Goal: Task Accomplishment & Management: Manage account settings

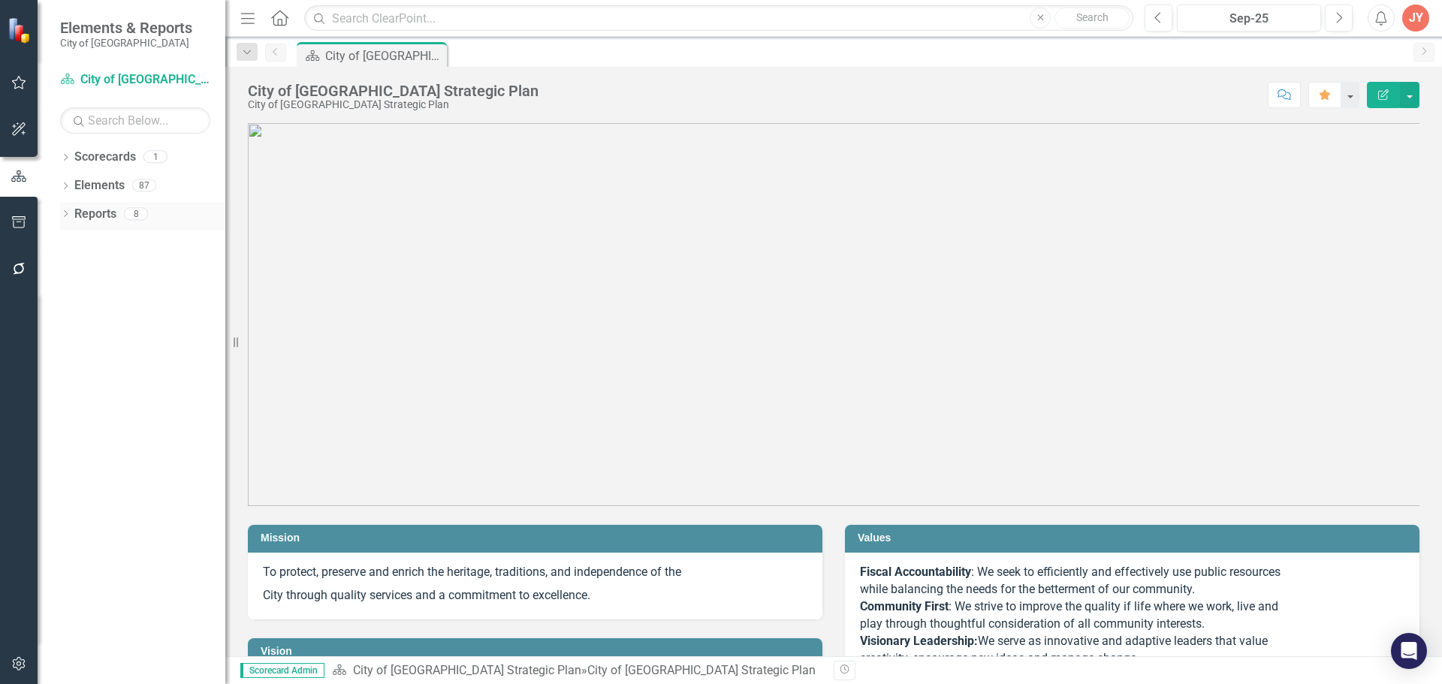
click at [110, 218] on link "Reports" at bounding box center [95, 214] width 42 height 17
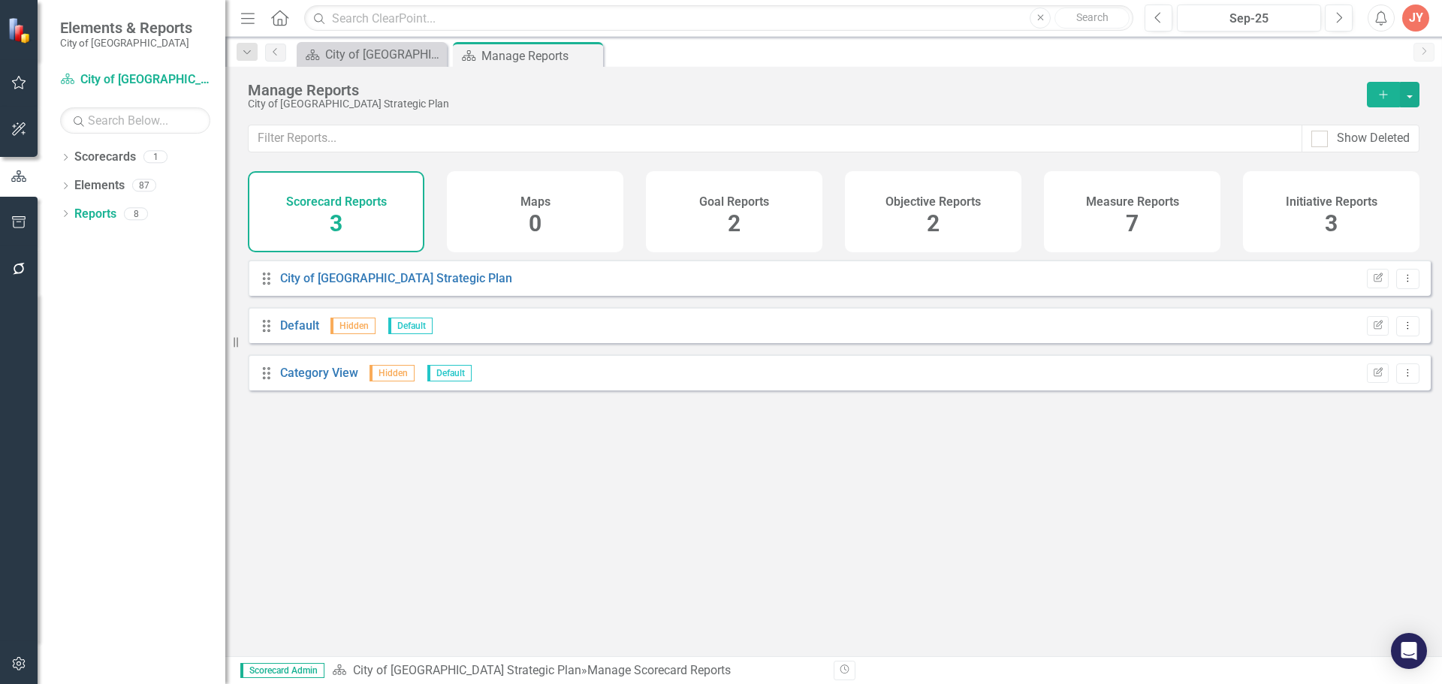
click at [1321, 205] on h4 "Initiative Reports" at bounding box center [1332, 202] width 92 height 14
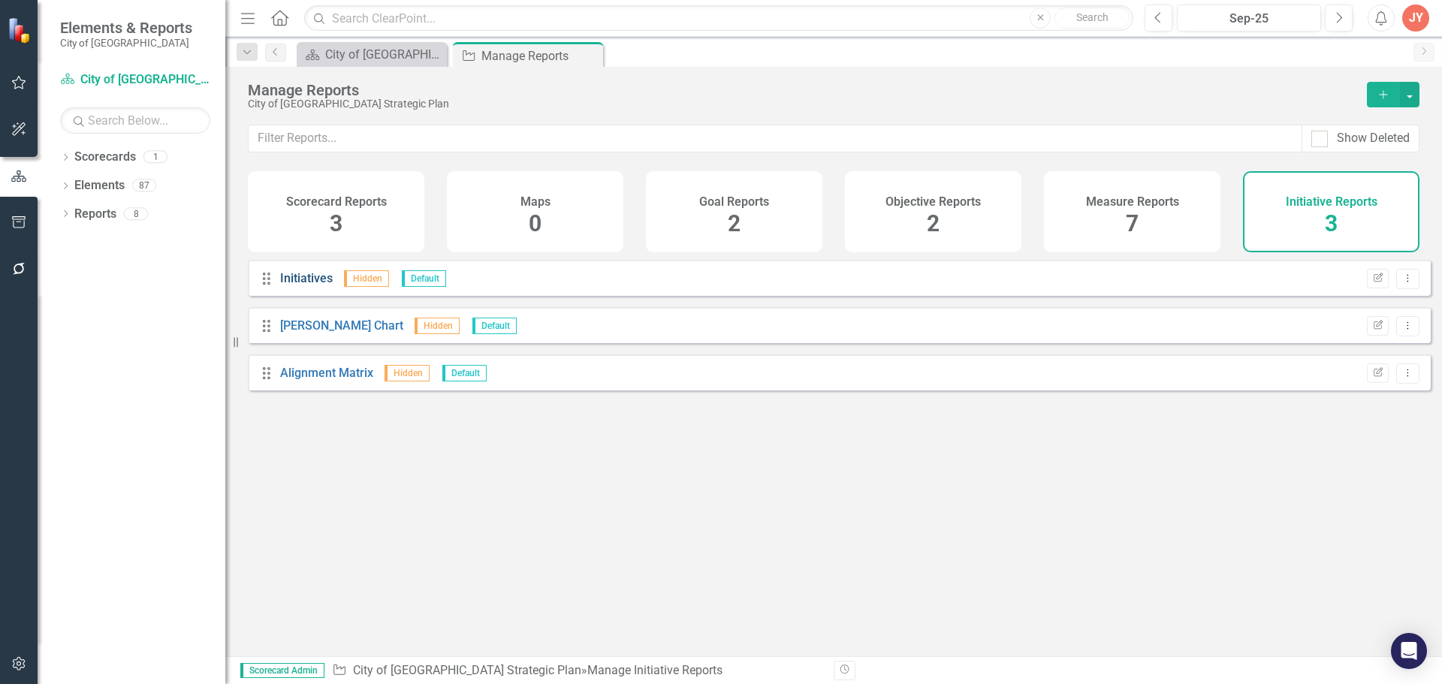
click at [298, 285] on link "Initiatives" at bounding box center [306, 278] width 53 height 14
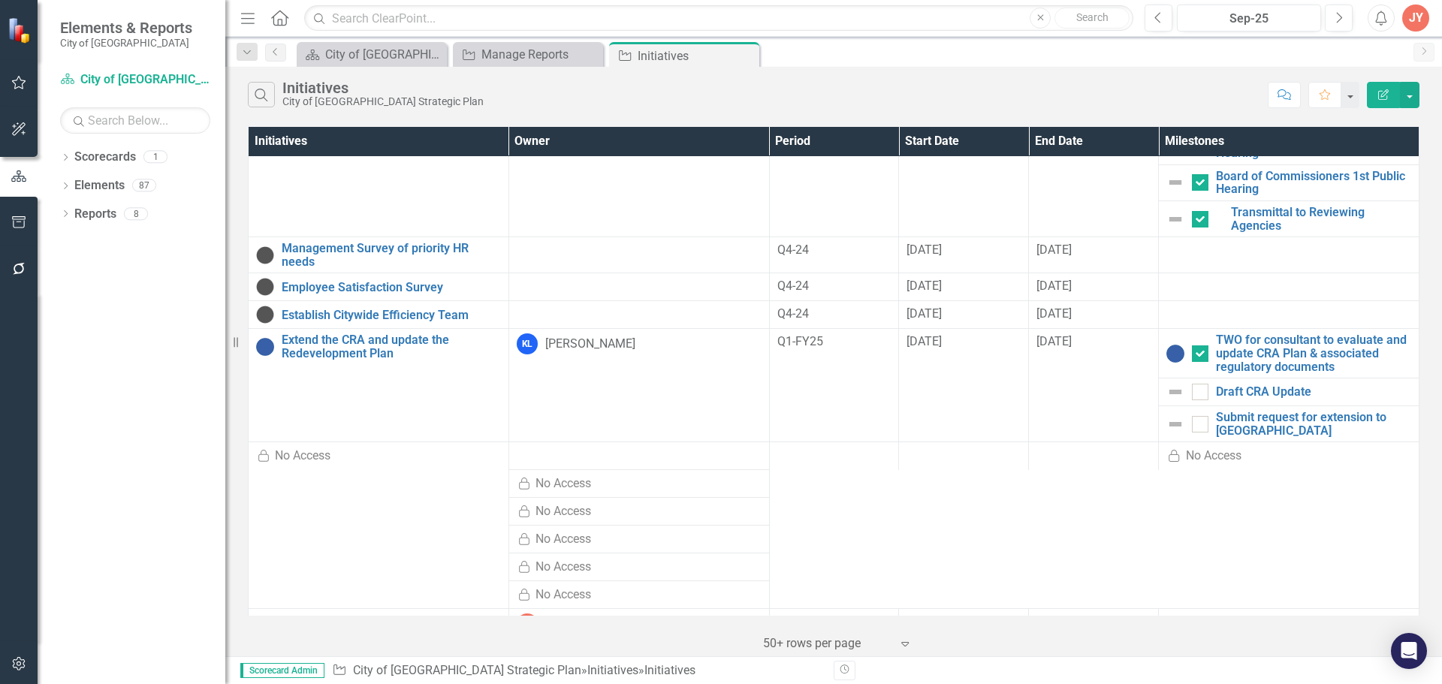
scroll to position [375, 0]
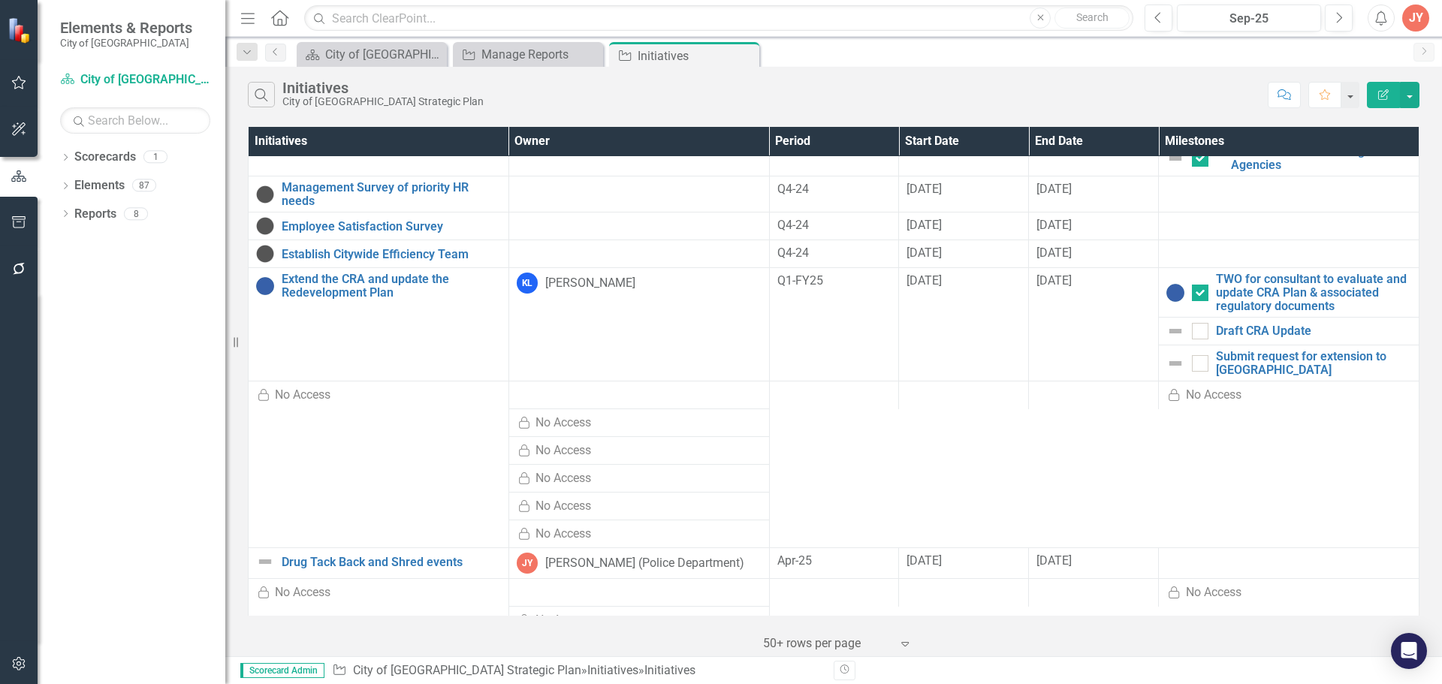
click at [1193, 554] on td at bounding box center [1289, 563] width 261 height 31
click at [410, 556] on link "Drug Tack Back and Shred events" at bounding box center [391, 563] width 219 height 14
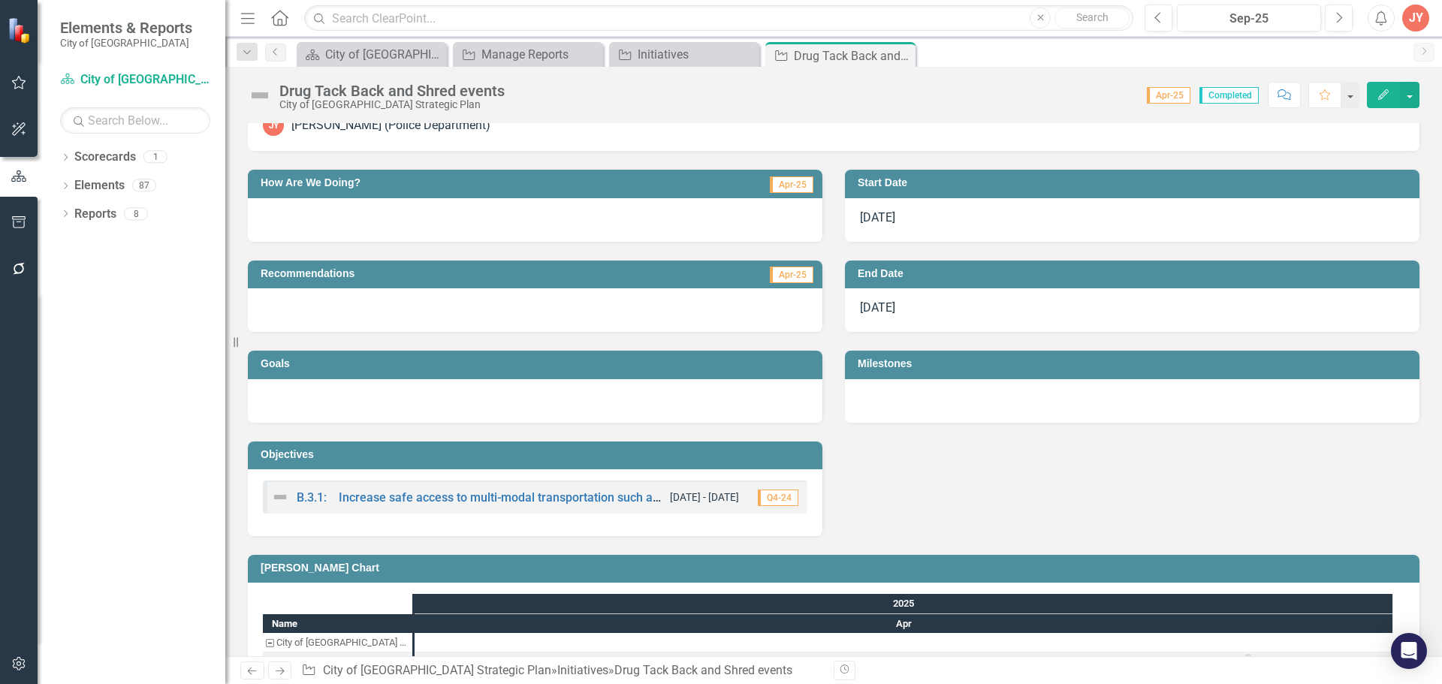
scroll to position [93, 0]
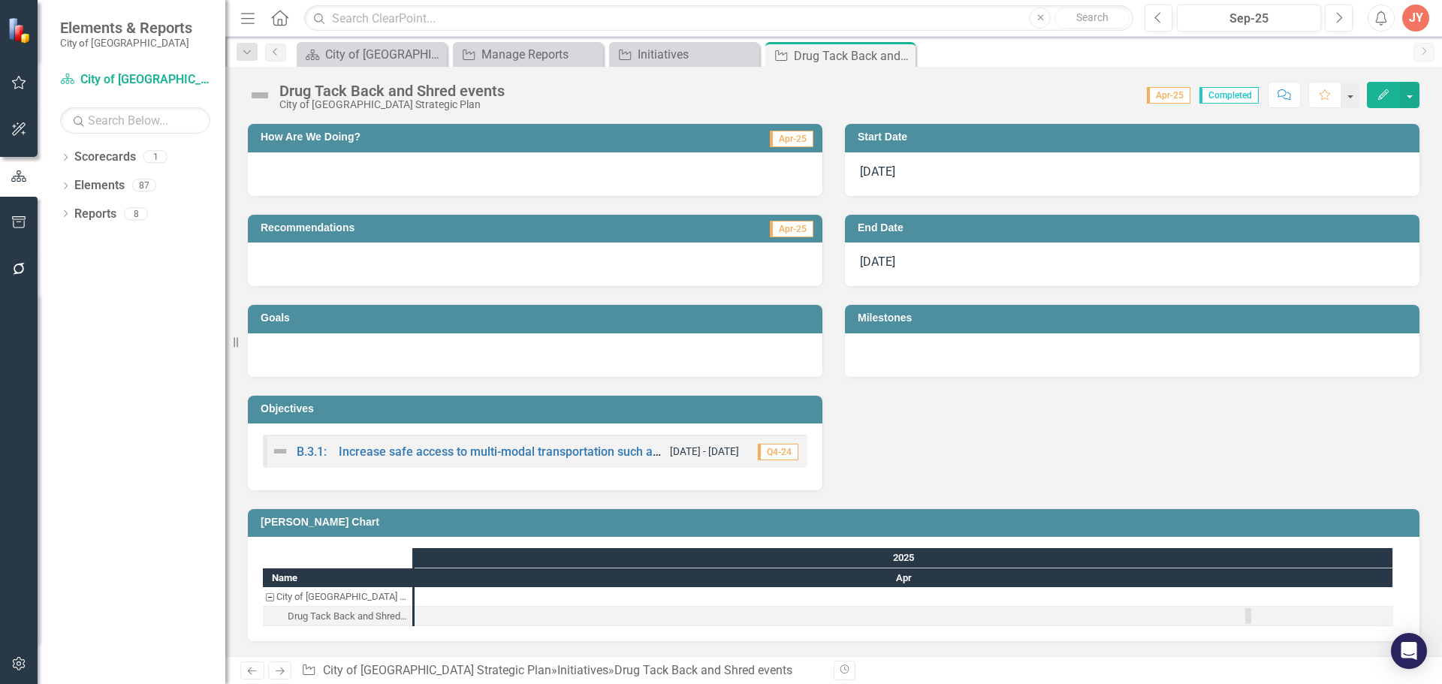
click at [508, 598] on div at bounding box center [903, 596] width 978 height 19
click at [318, 613] on div "Drug Tack Back and Shred events" at bounding box center [348, 617] width 120 height 20
click at [903, 318] on h3 "Milestones" at bounding box center [1135, 317] width 554 height 11
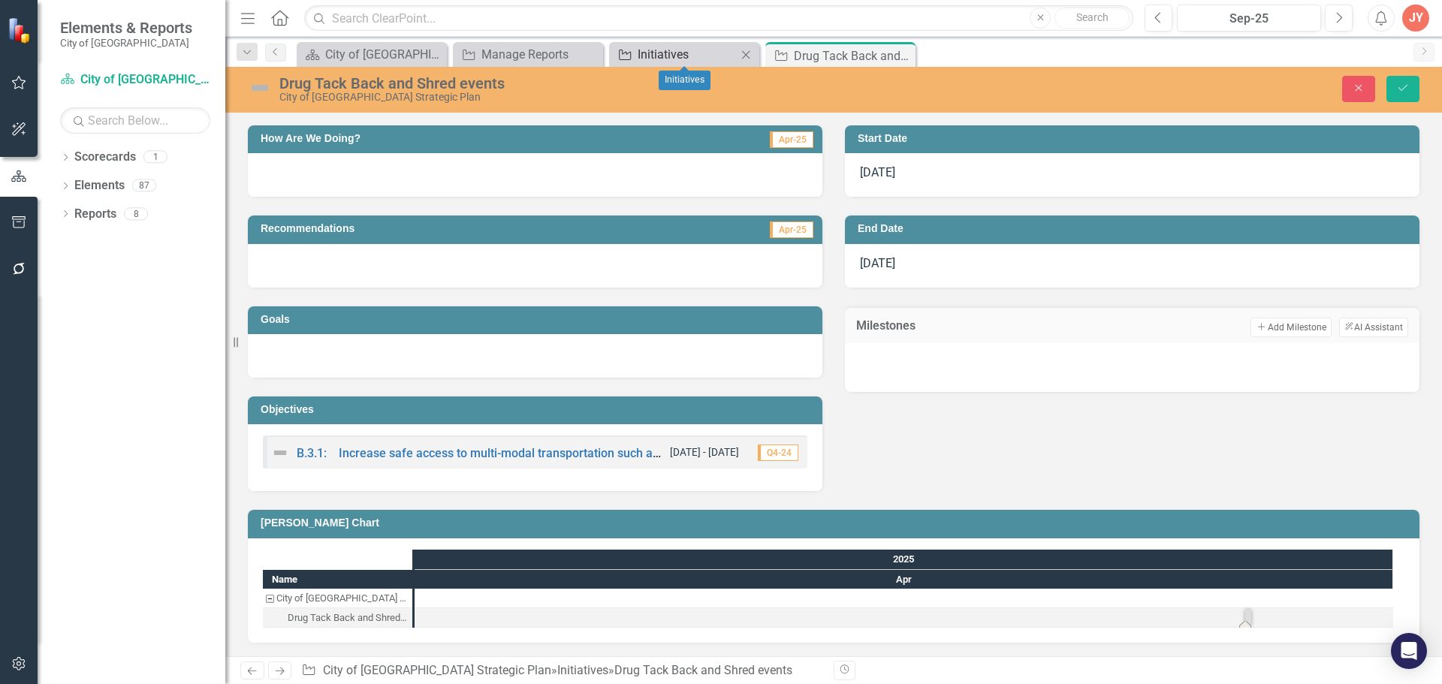
click at [684, 56] on div "Initiatives" at bounding box center [687, 54] width 99 height 19
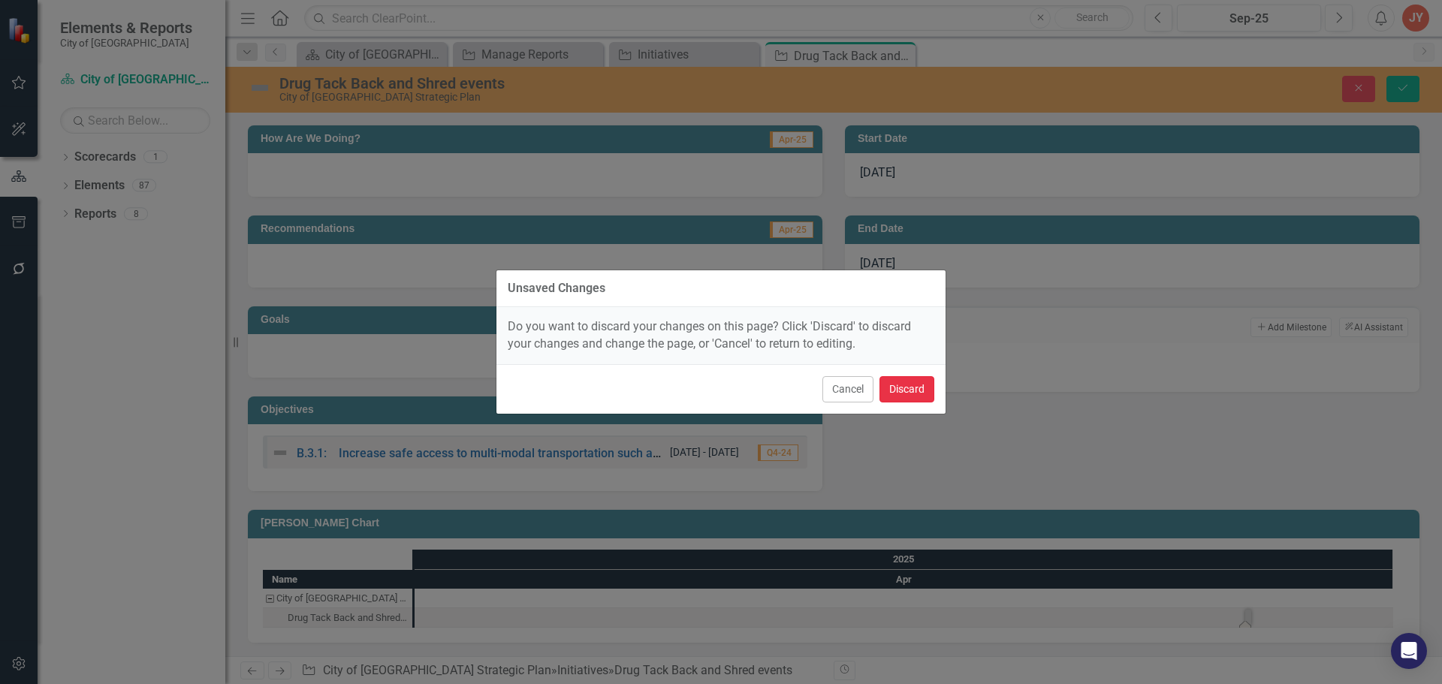
click at [907, 389] on button "Discard" at bounding box center [906, 389] width 55 height 26
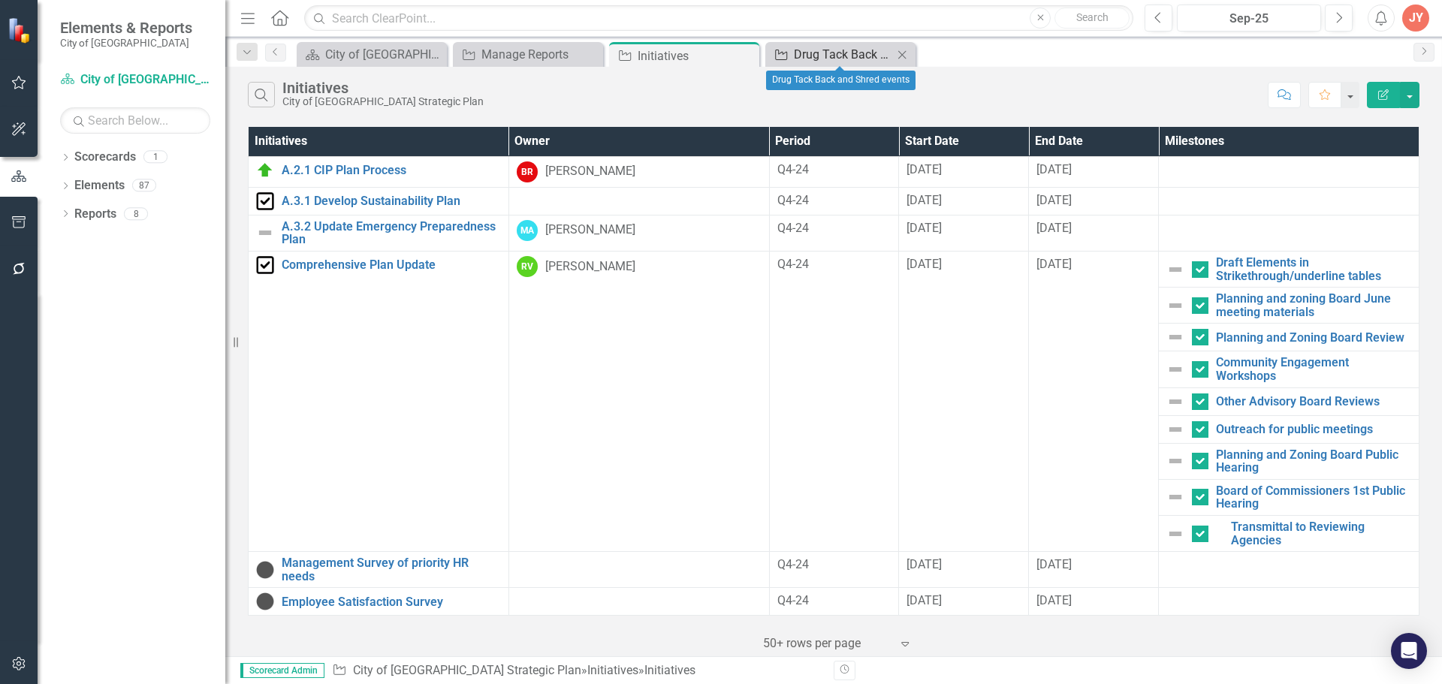
click at [842, 59] on div "Drug Tack Back and Shred events" at bounding box center [843, 54] width 99 height 19
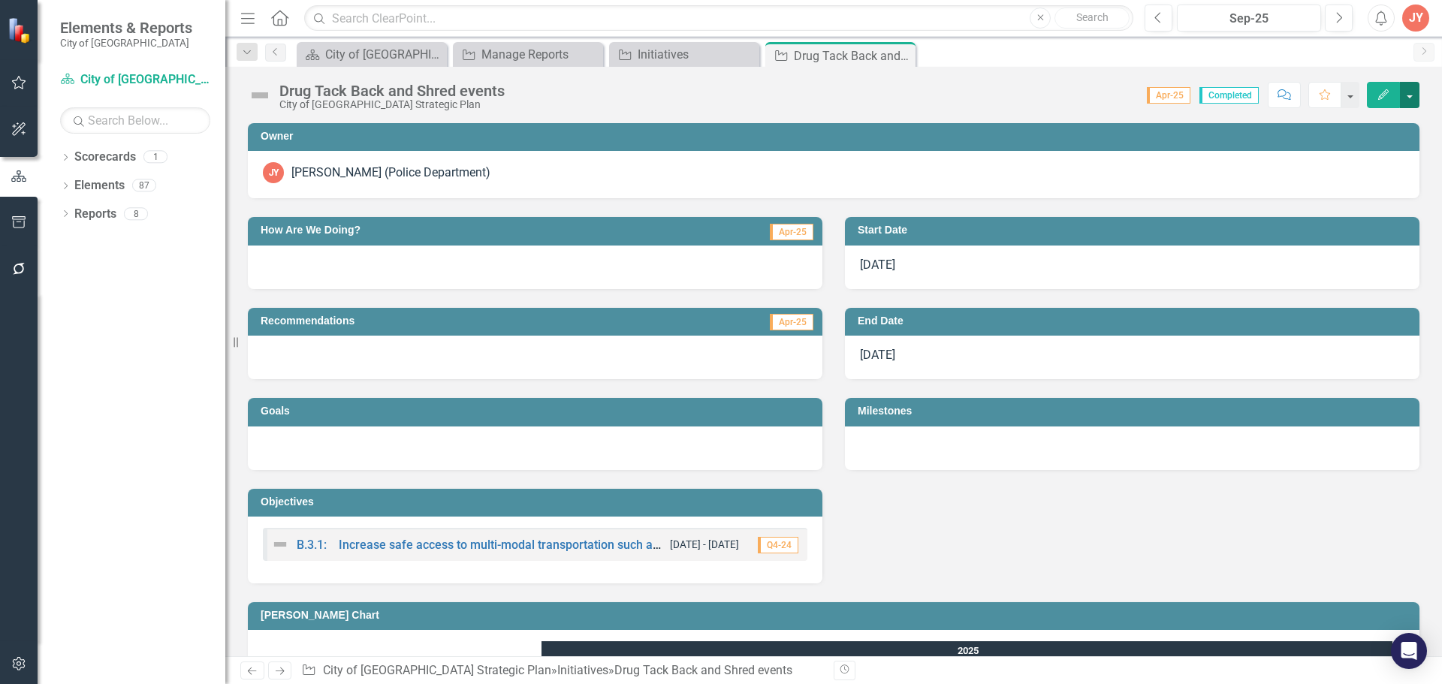
click at [1406, 89] on button "button" at bounding box center [1410, 95] width 20 height 26
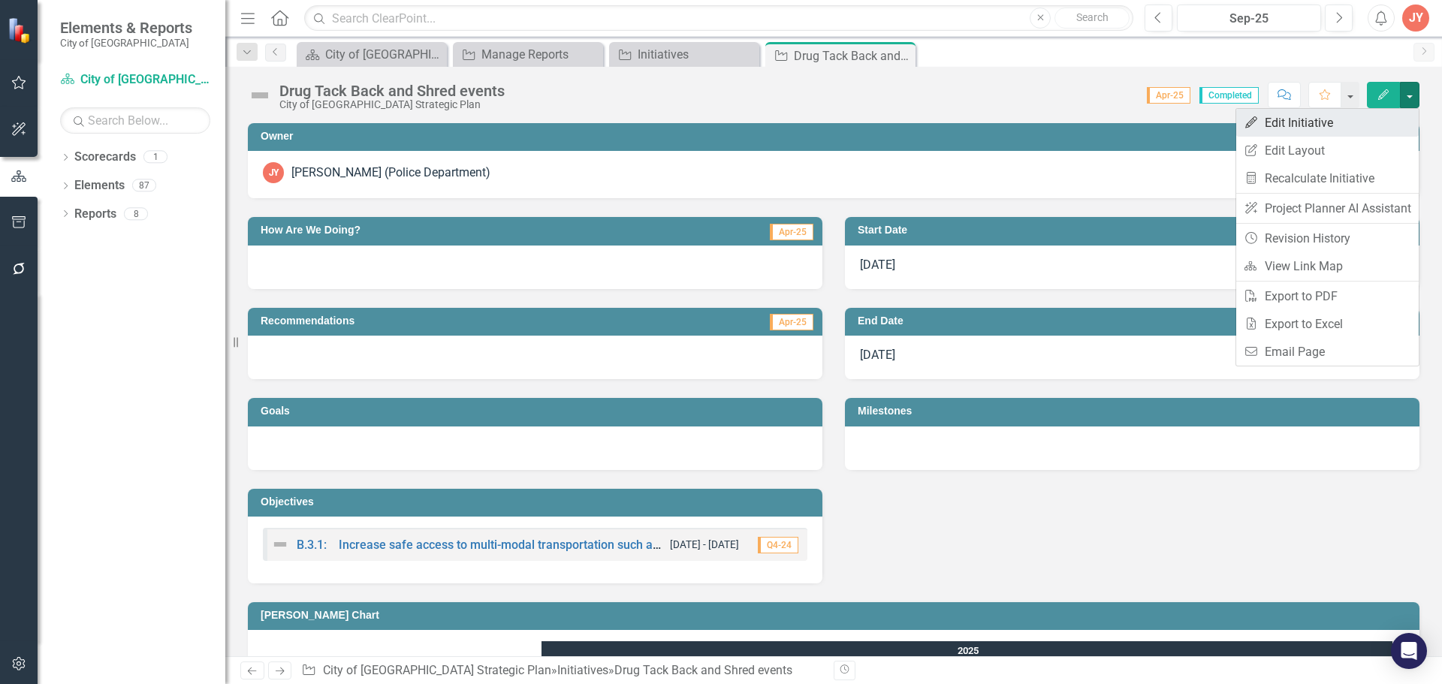
click at [1287, 121] on link "Edit Edit Initiative" at bounding box center [1327, 123] width 182 height 28
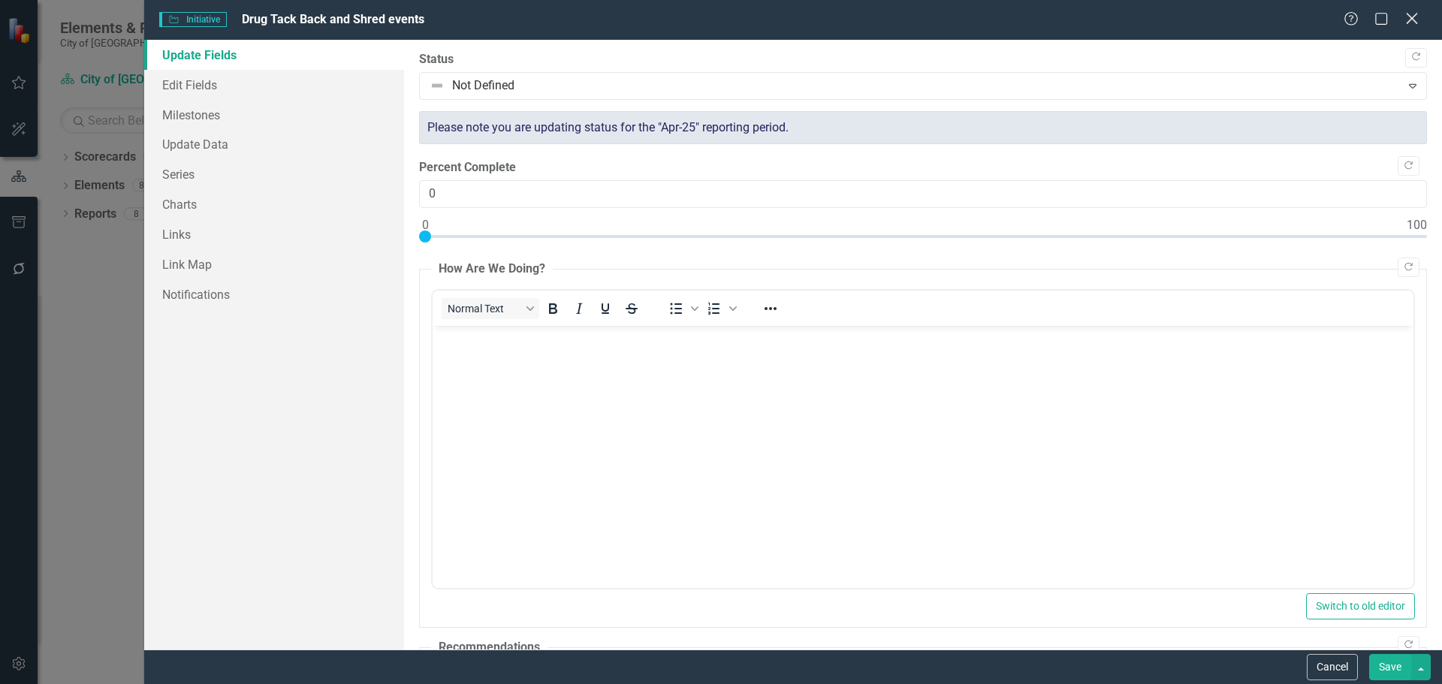
click at [1411, 19] on icon at bounding box center [1411, 18] width 11 height 11
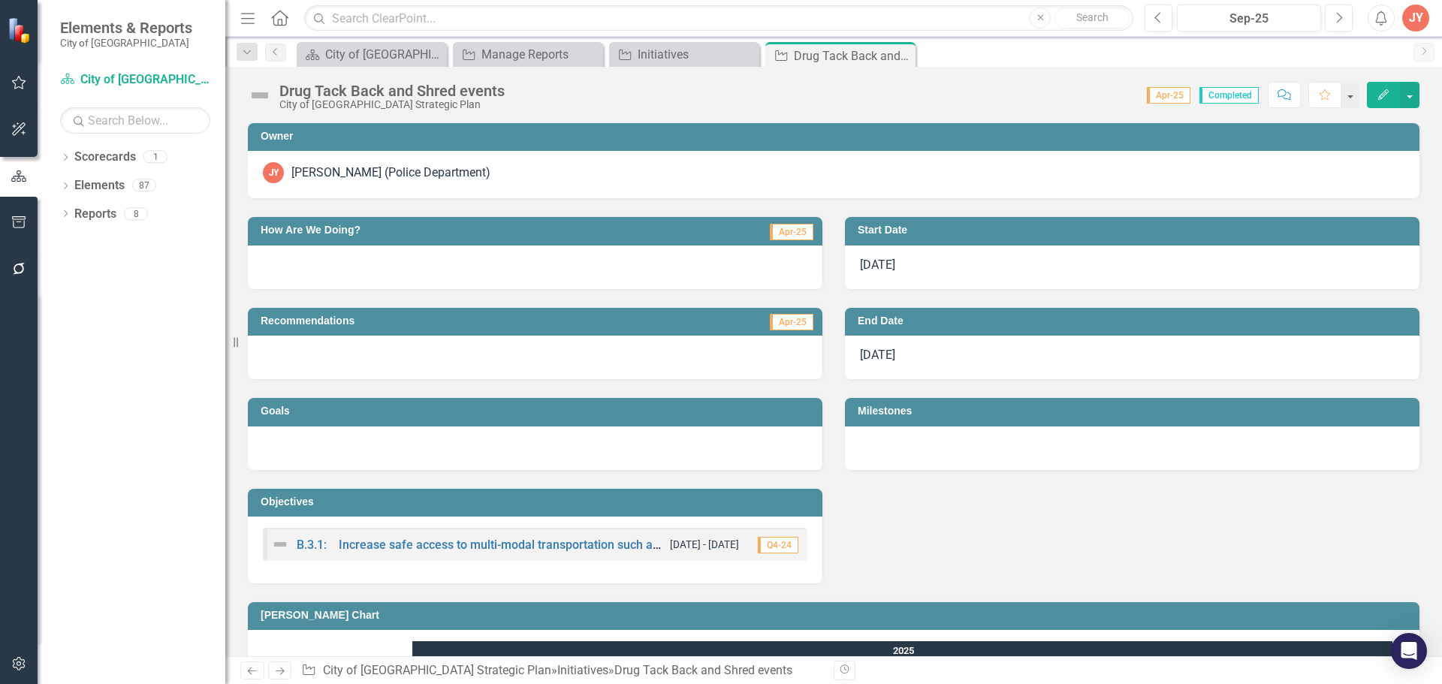
click at [1159, 91] on span "Apr-25" at bounding box center [1169, 95] width 44 height 17
click at [1356, 93] on button "button" at bounding box center [1350, 95] width 20 height 26
click at [1285, 98] on icon "Comment" at bounding box center [1284, 94] width 14 height 11
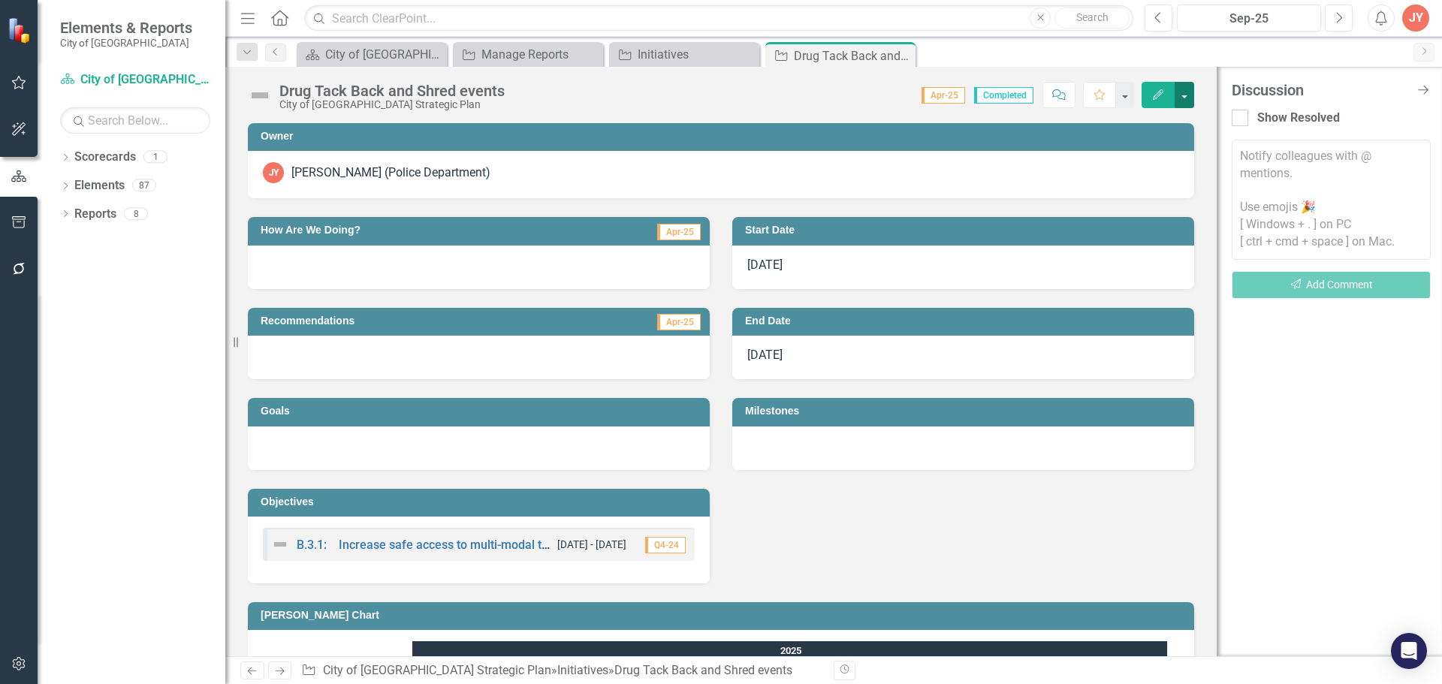
click at [1180, 89] on button "button" at bounding box center [1184, 95] width 20 height 26
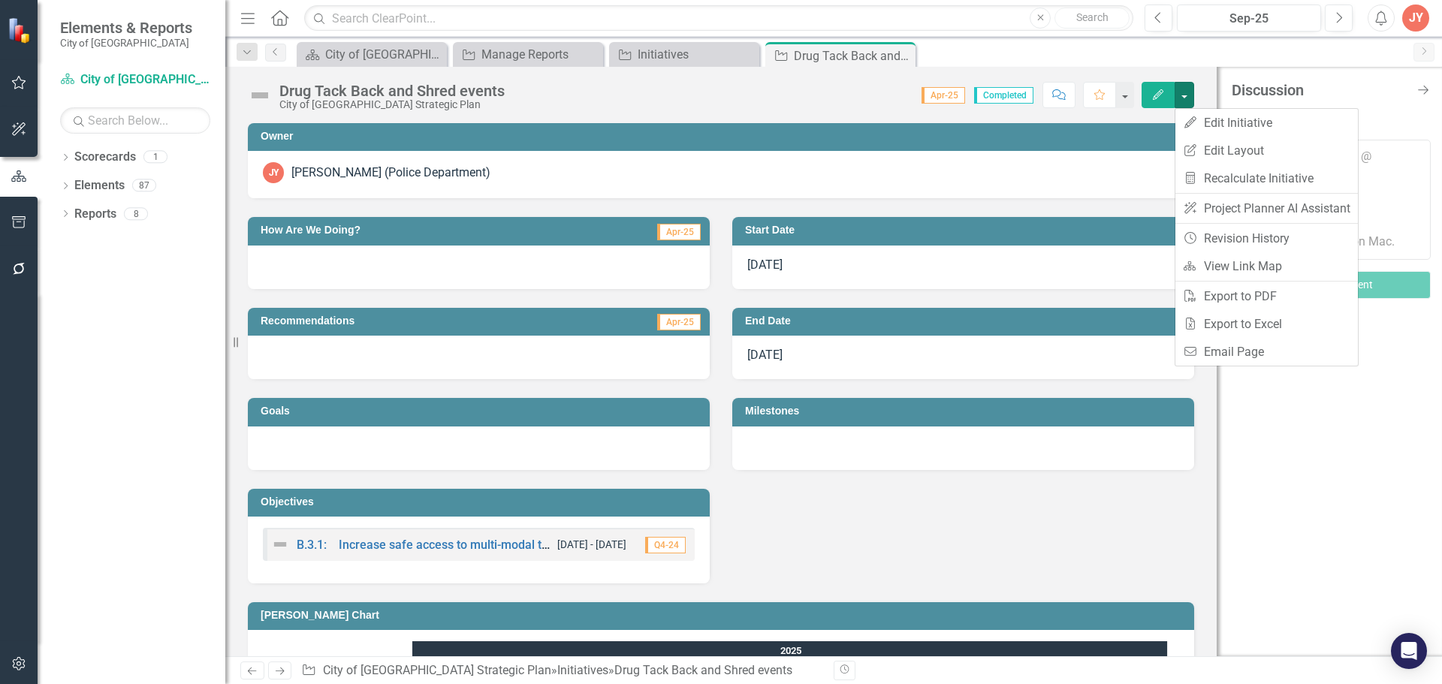
scroll to position [75, 0]
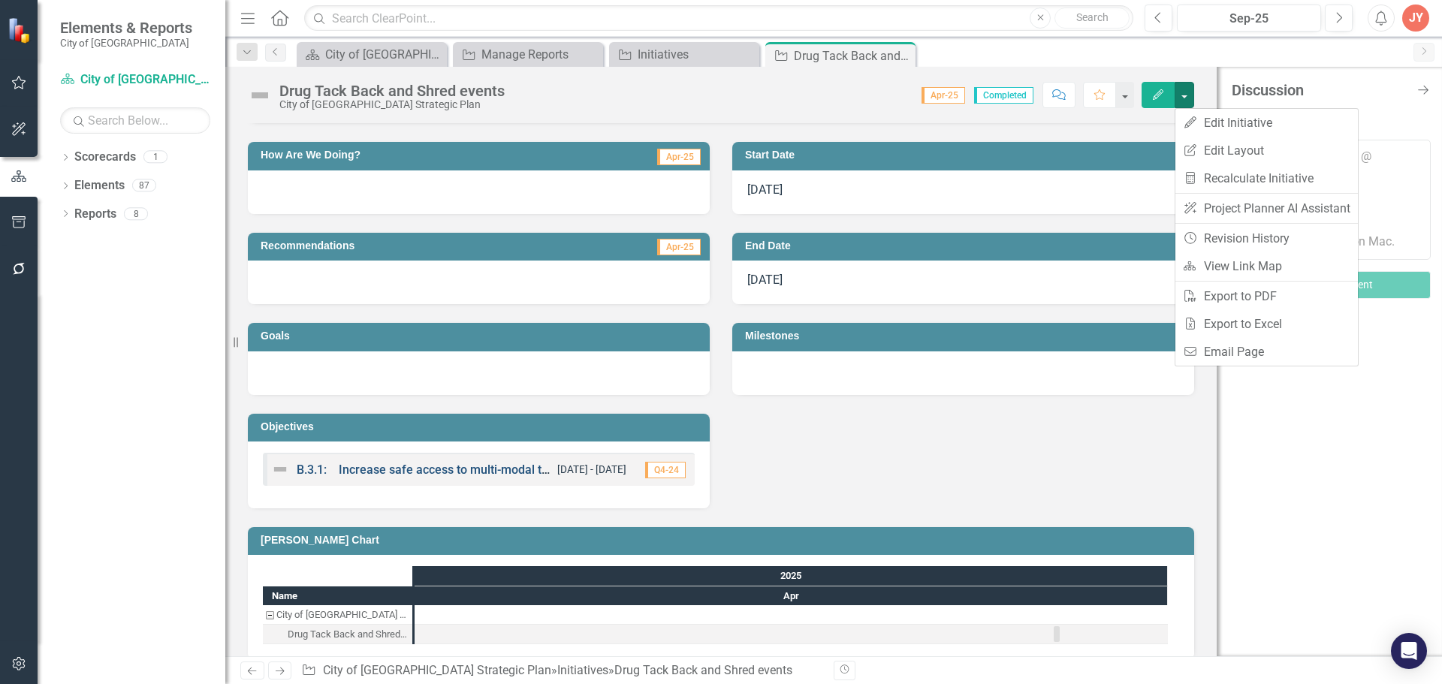
click at [484, 472] on link "B.3.1: Increase safe access to multi-modal transportation such as walking, biki…" at bounding box center [623, 470] width 653 height 14
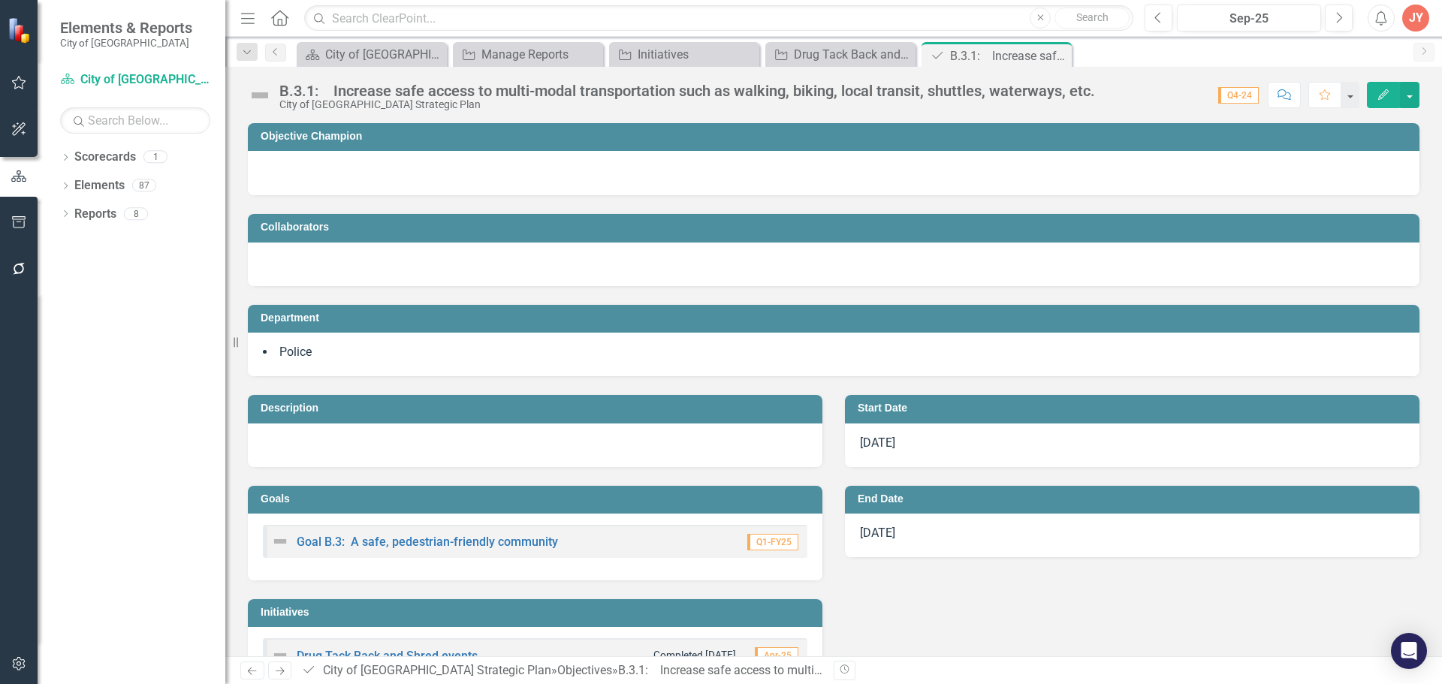
click at [363, 174] on div at bounding box center [833, 171] width 1141 height 18
drag, startPoint x: 344, startPoint y: 367, endPoint x: 433, endPoint y: 363, distance: 88.7
click at [344, 366] on div "Police" at bounding box center [833, 355] width 1171 height 44
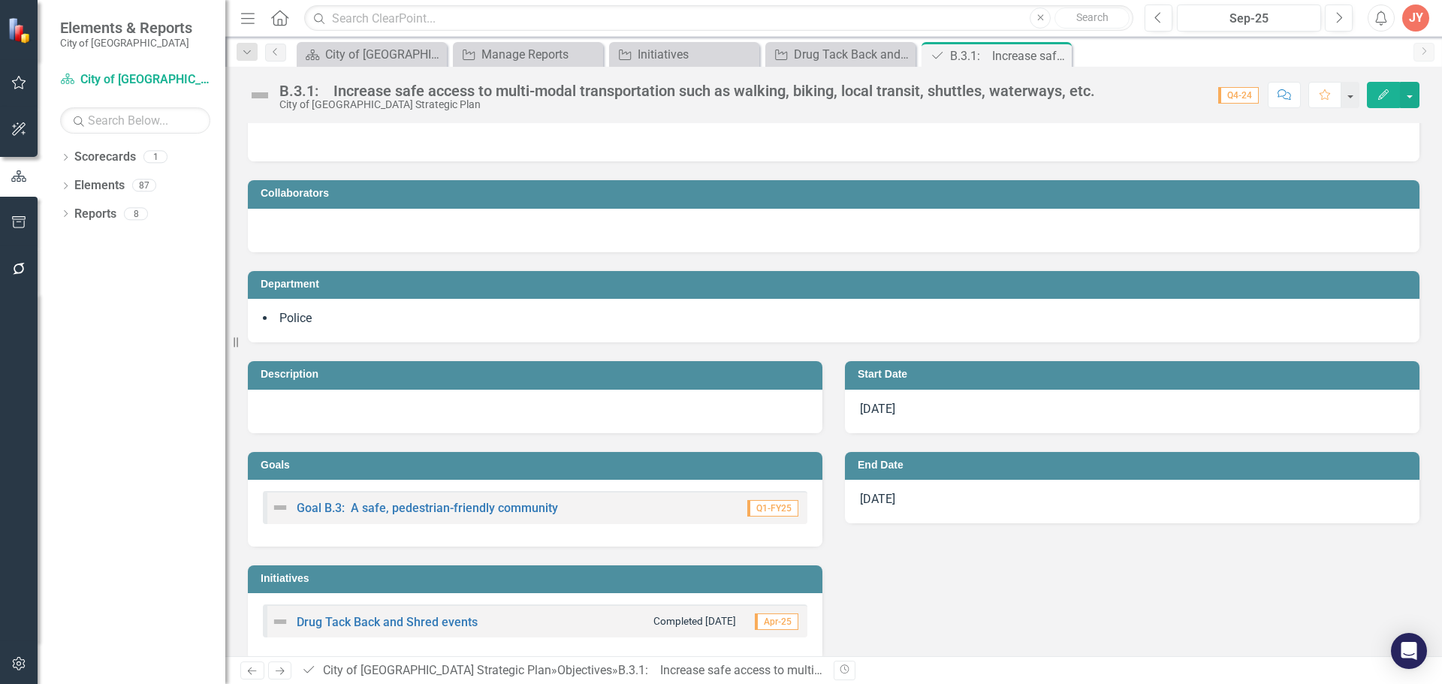
scroll to position [53, 0]
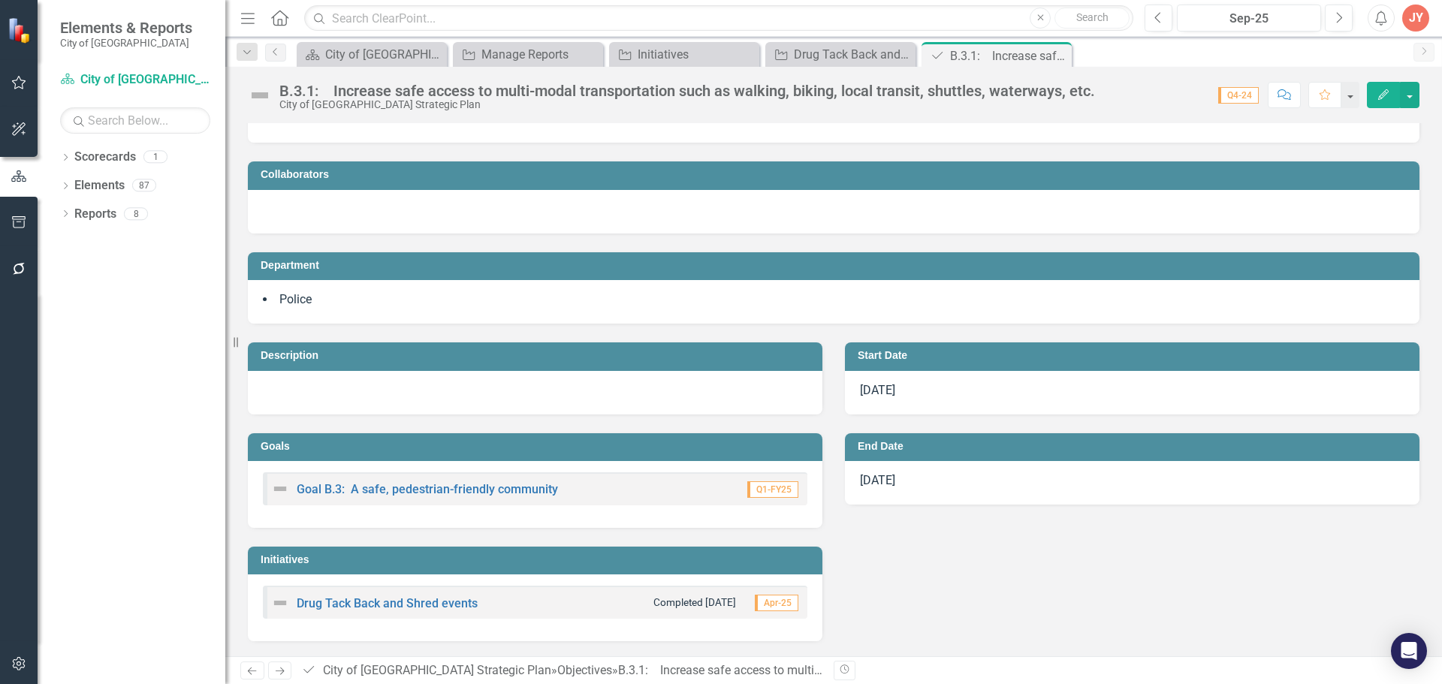
click at [448, 612] on div "Drug Tack Back and Shred events Completed [DATE] Apr-25" at bounding box center [535, 602] width 544 height 33
click at [442, 597] on link "Drug Tack Back and Shred events" at bounding box center [387, 603] width 181 height 14
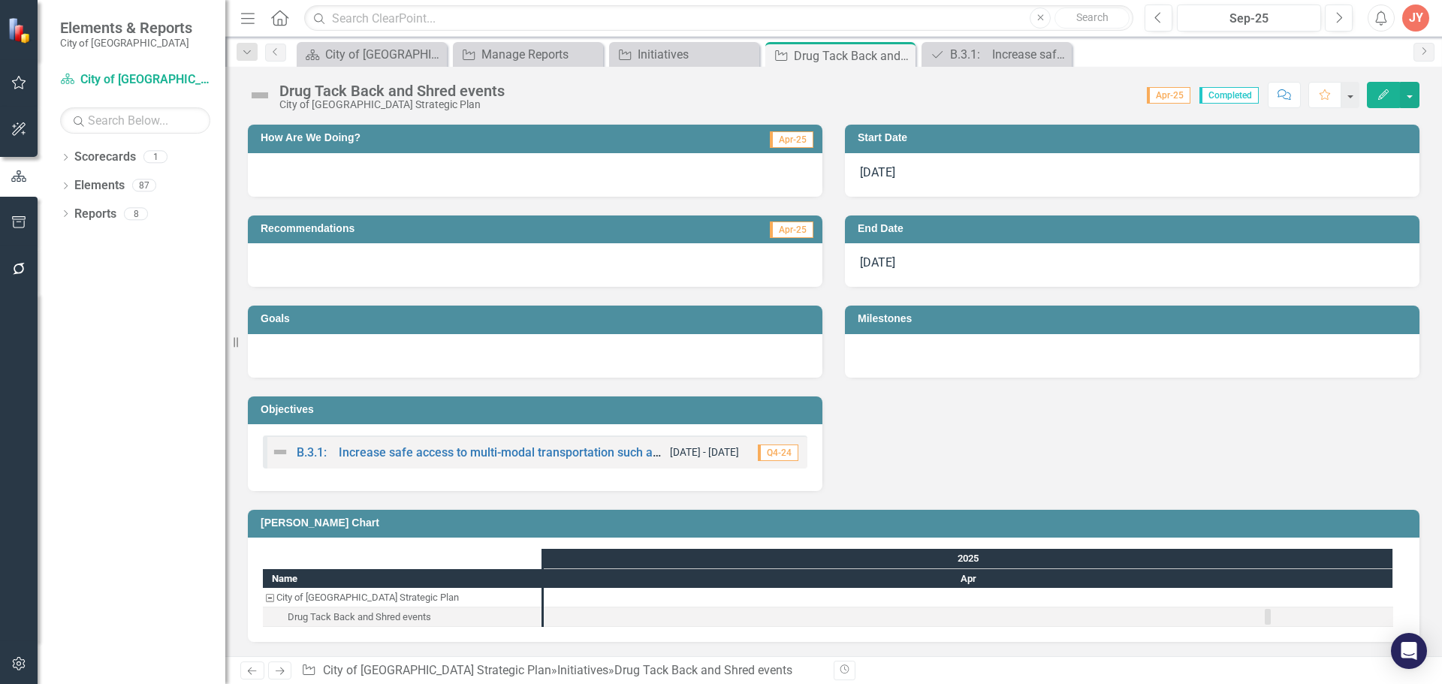
scroll to position [93, 0]
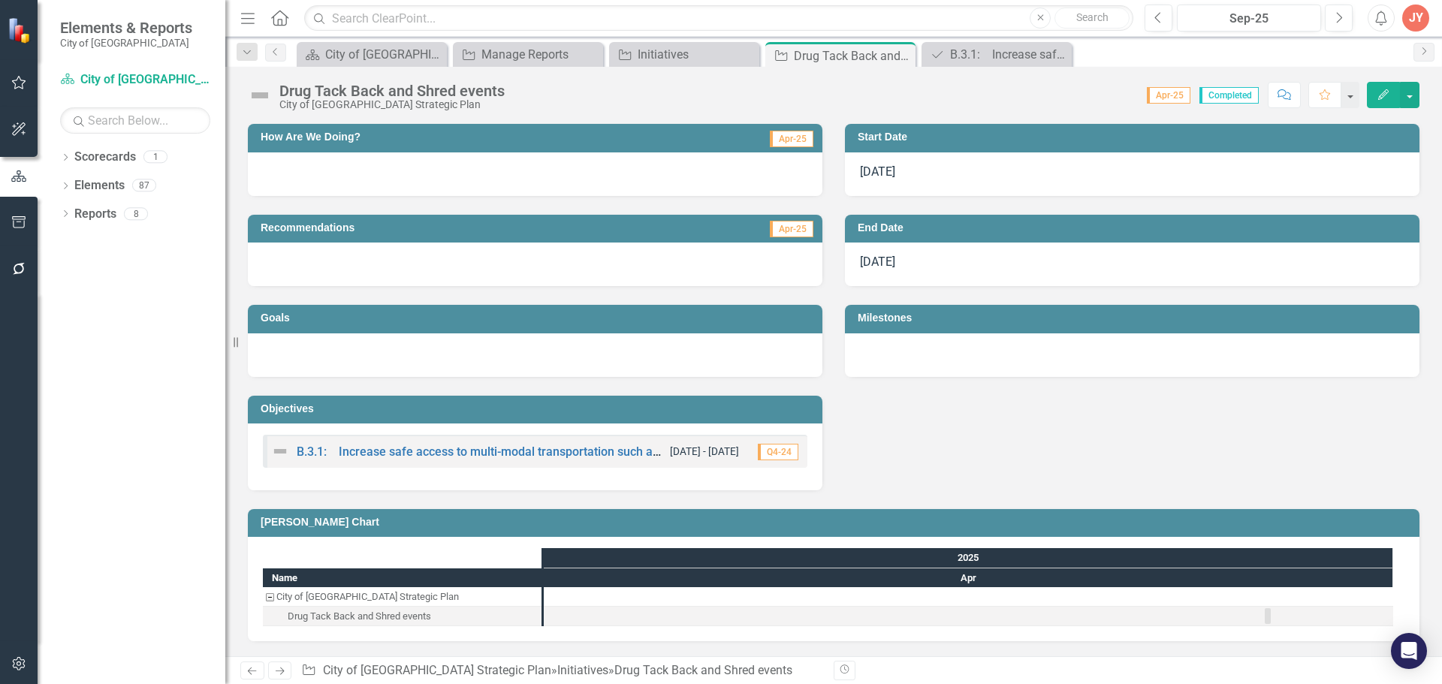
click at [316, 591] on div "City of [GEOGRAPHIC_DATA] Strategic Plan" at bounding box center [367, 597] width 182 height 20
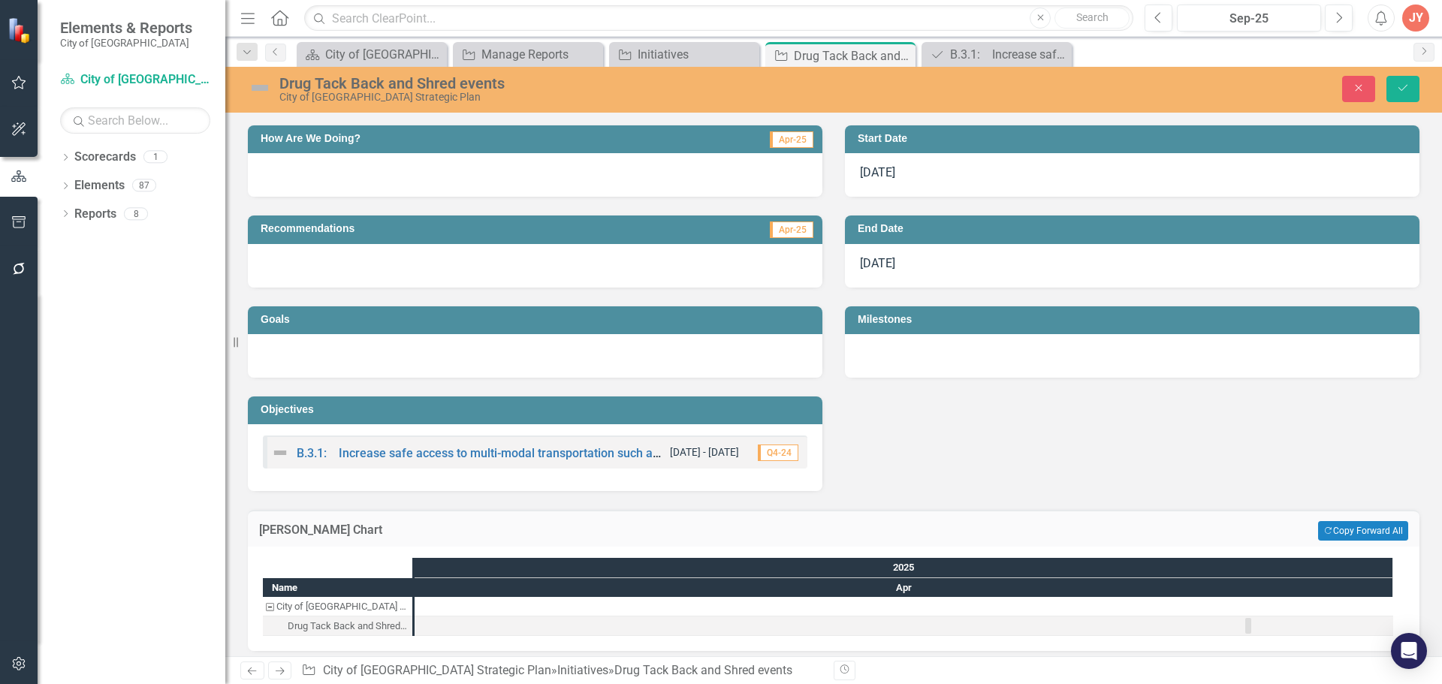
scroll to position [103, 0]
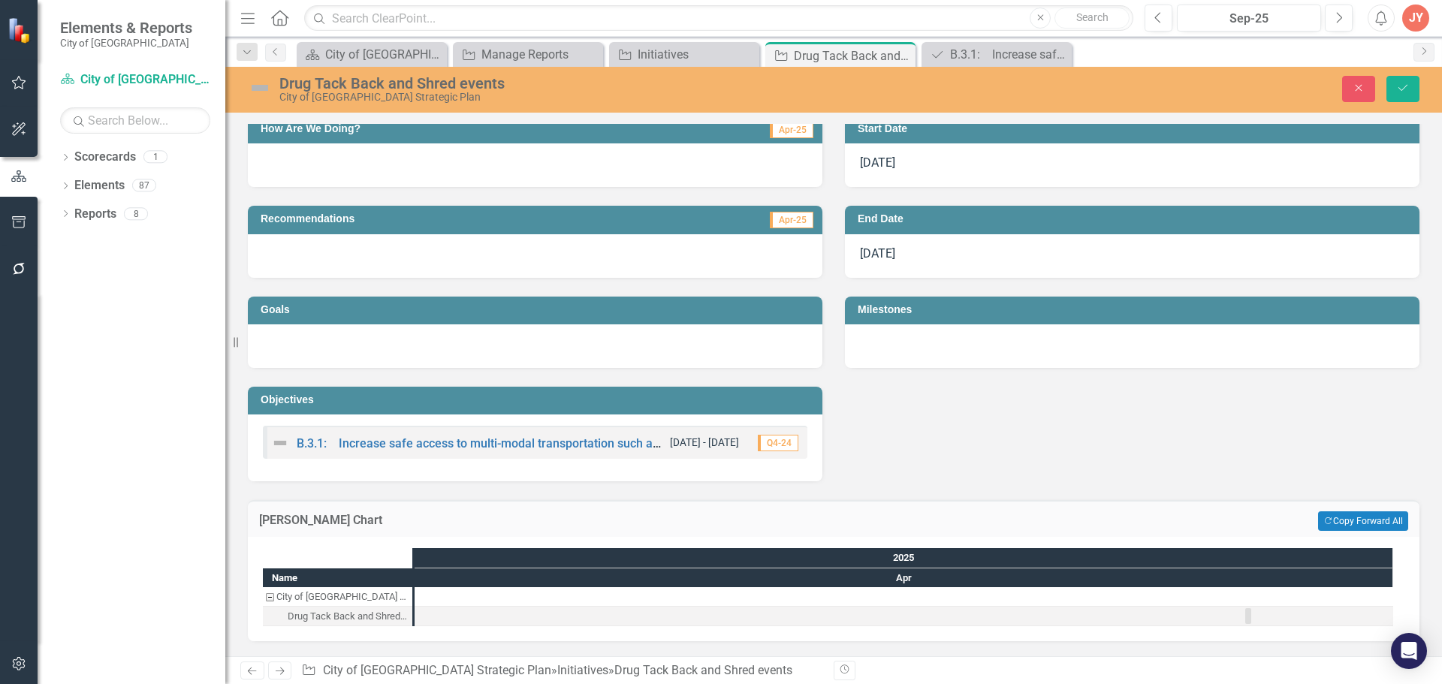
click at [903, 581] on div "Apr" at bounding box center [903, 578] width 978 height 20
click at [293, 618] on div "Drug Tack Back and Shred events" at bounding box center [348, 617] width 120 height 20
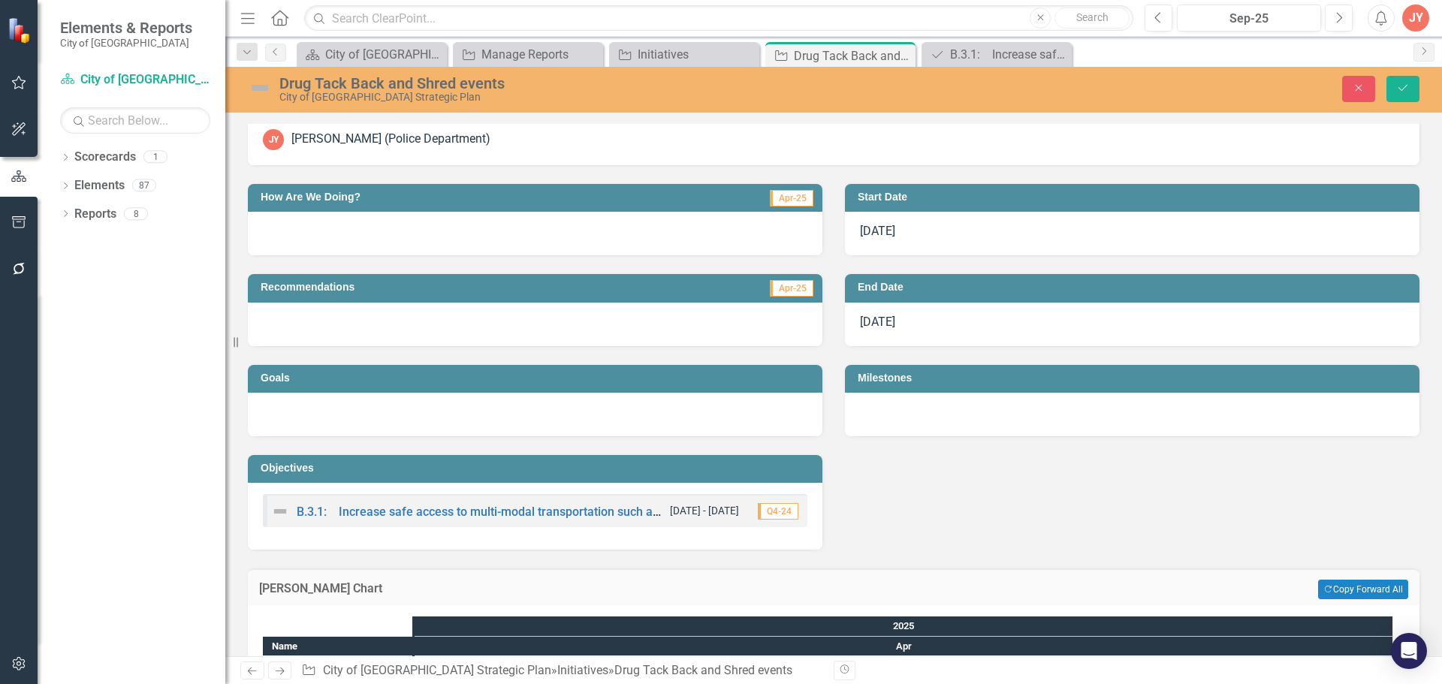
scroll to position [0, 0]
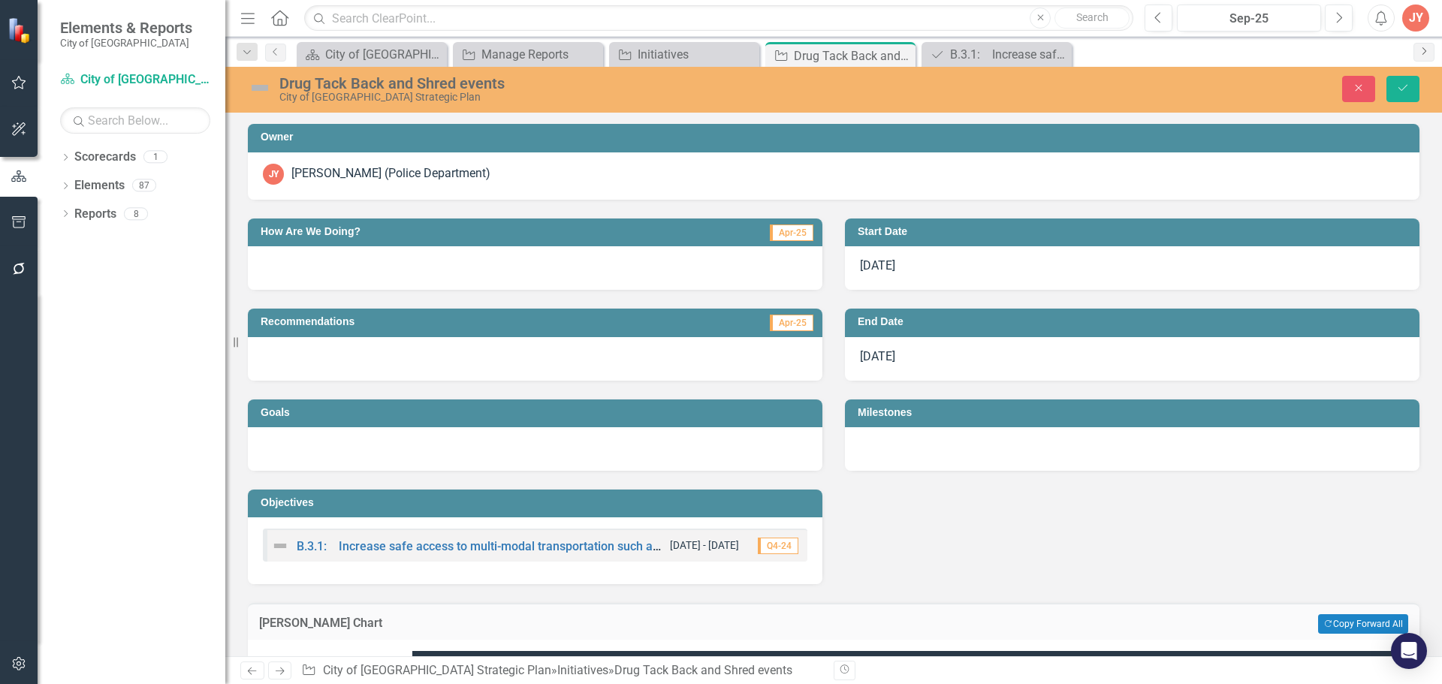
click at [1418, 53] on icon "Next" at bounding box center [1424, 51] width 12 height 9
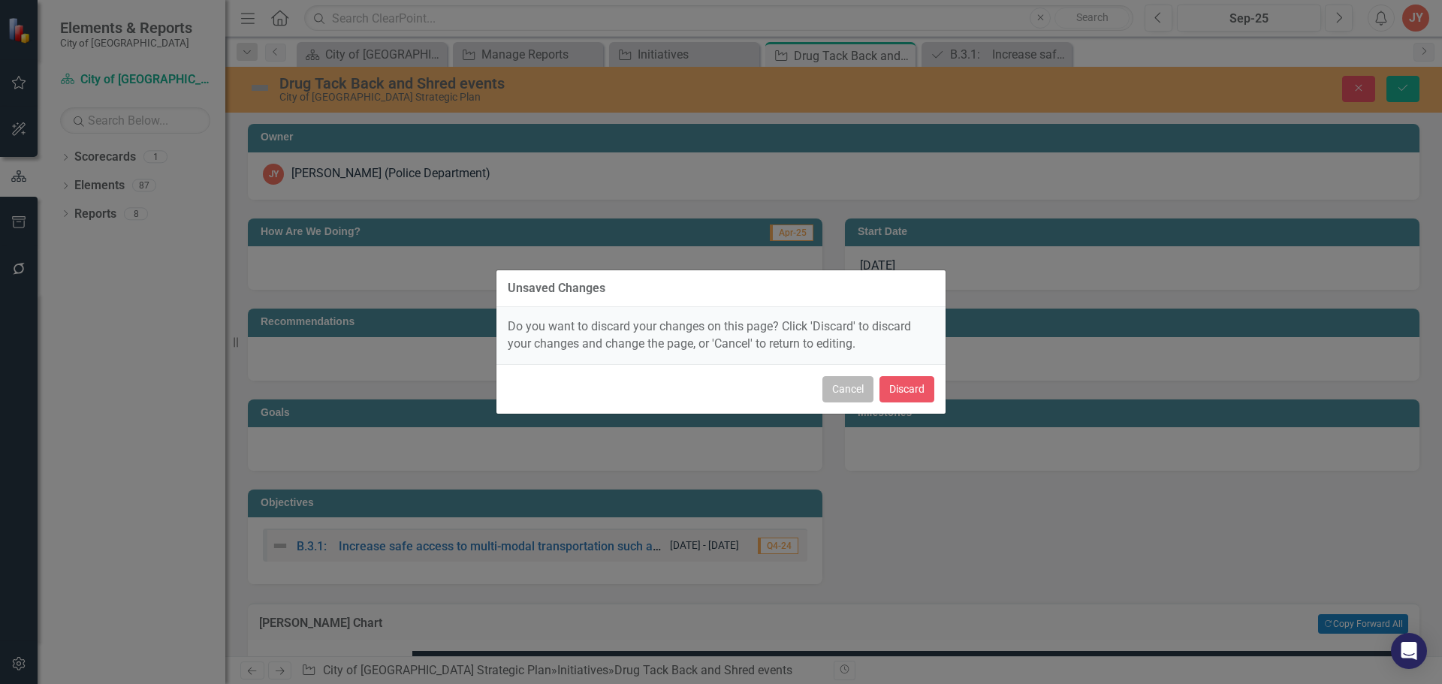
click at [847, 388] on button "Cancel" at bounding box center [847, 389] width 51 height 26
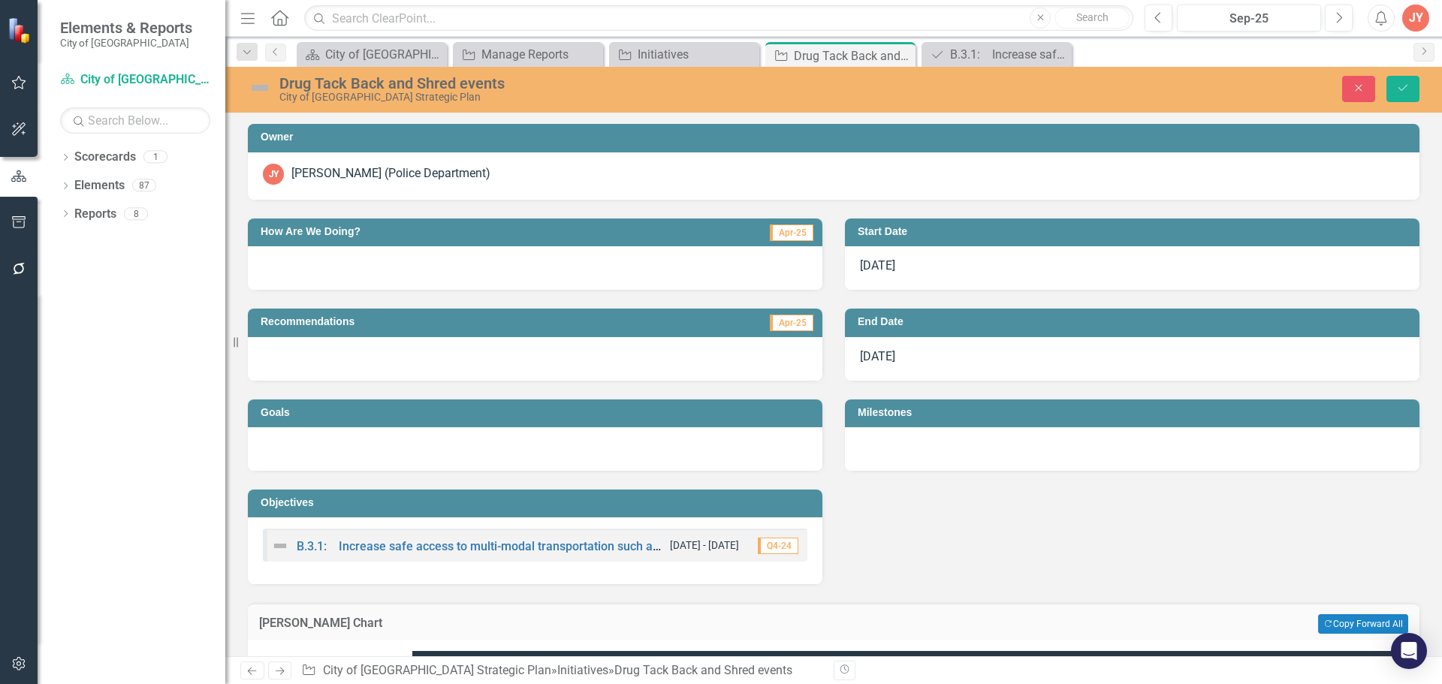
drag, startPoint x: 1304, startPoint y: 2, endPoint x: 915, endPoint y: 237, distance: 454.2
click at [915, 229] on h3 "Start Date" at bounding box center [1135, 231] width 554 height 11
click at [900, 237] on h3 "Start Date" at bounding box center [1135, 231] width 554 height 11
click at [1257, 360] on div "[DATE]" at bounding box center [1132, 359] width 574 height 44
click at [1364, 86] on icon "Close" at bounding box center [1359, 88] width 14 height 11
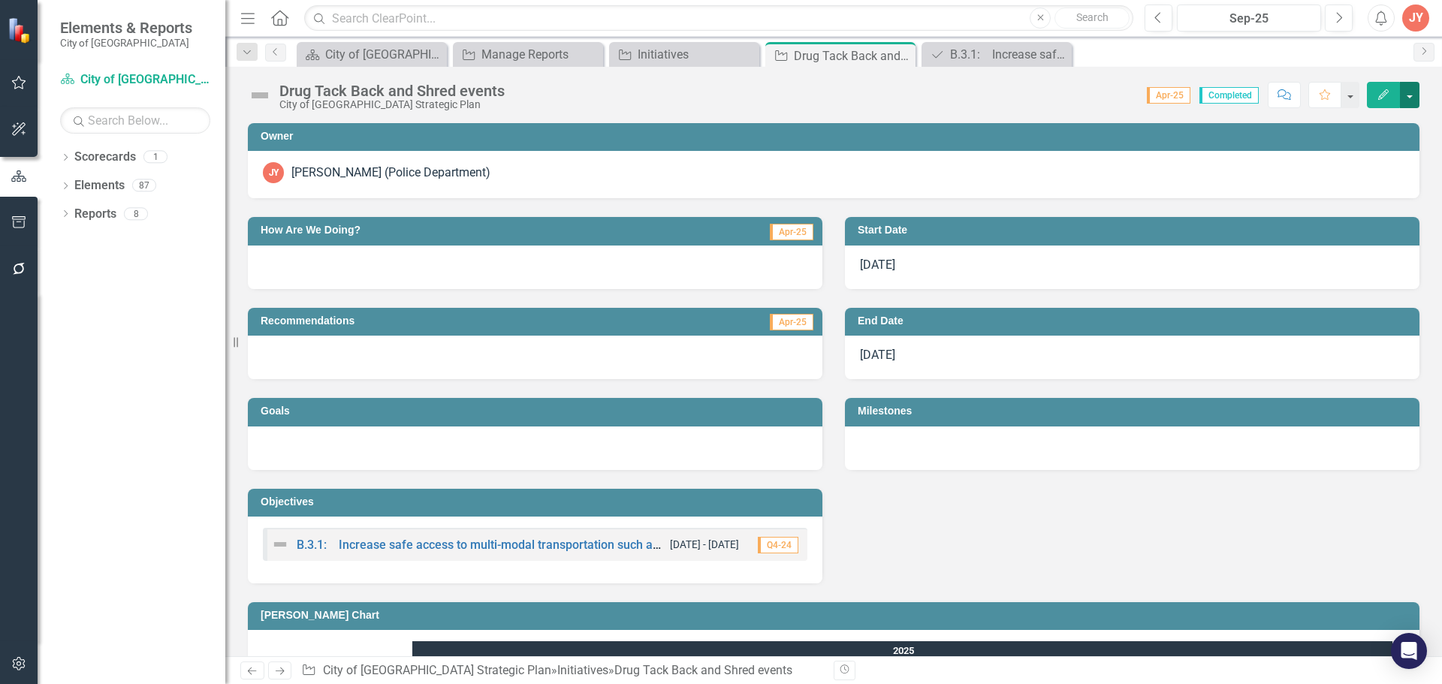
click at [1403, 95] on button "button" at bounding box center [1410, 95] width 20 height 26
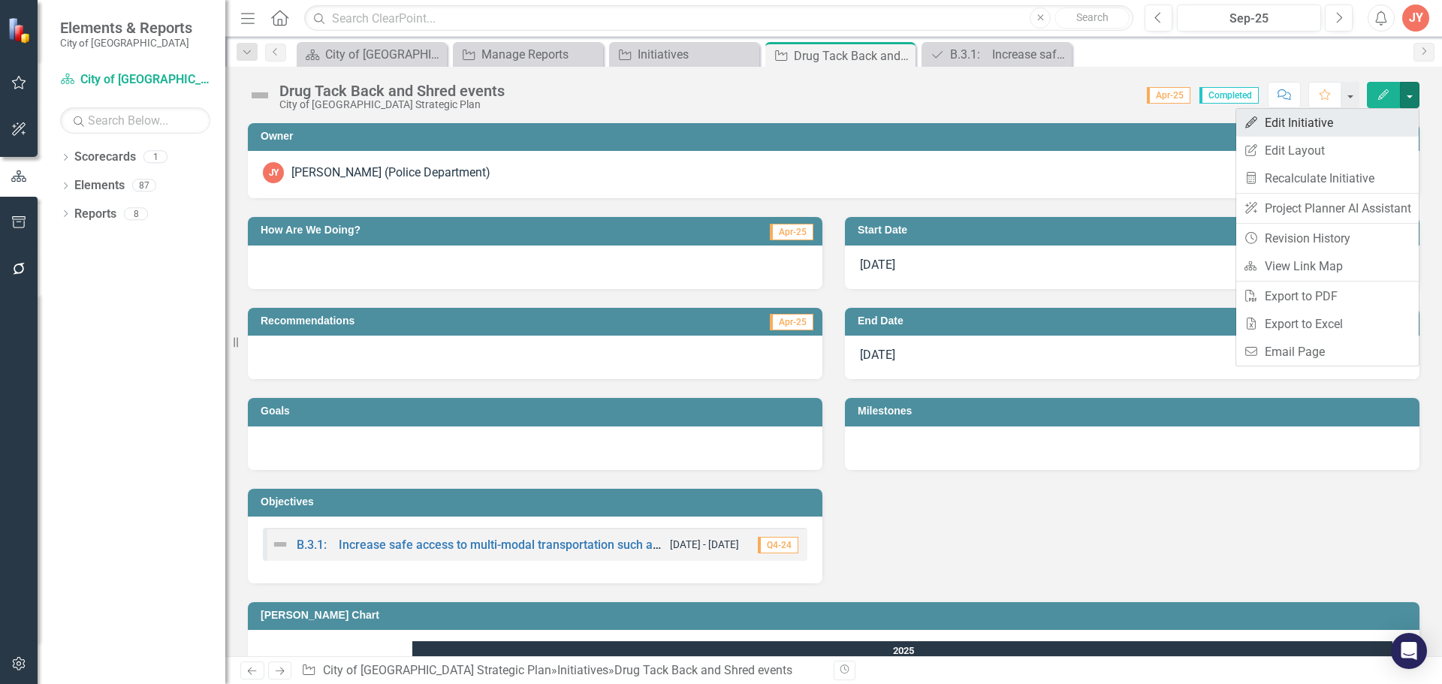
click at [1309, 128] on link "Edit Edit Initiative" at bounding box center [1327, 123] width 182 height 28
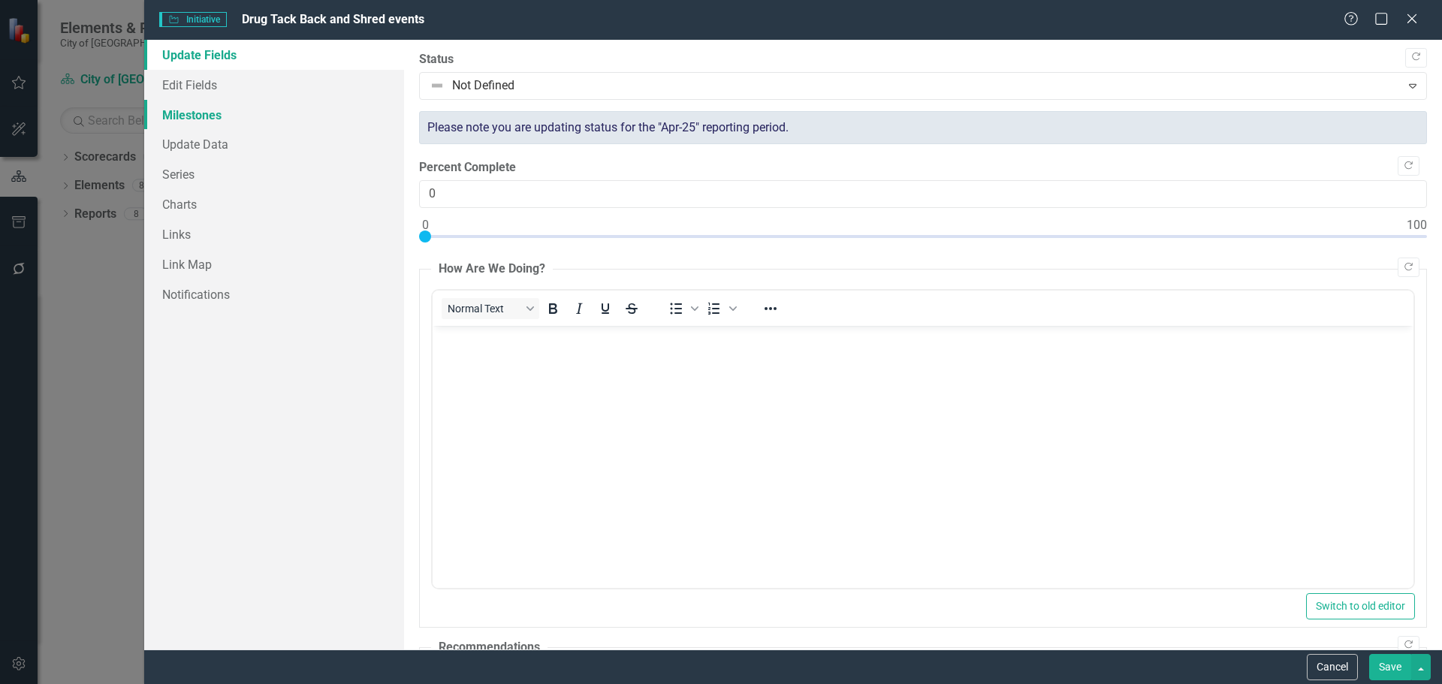
click at [194, 110] on link "Milestones" at bounding box center [274, 115] width 260 height 30
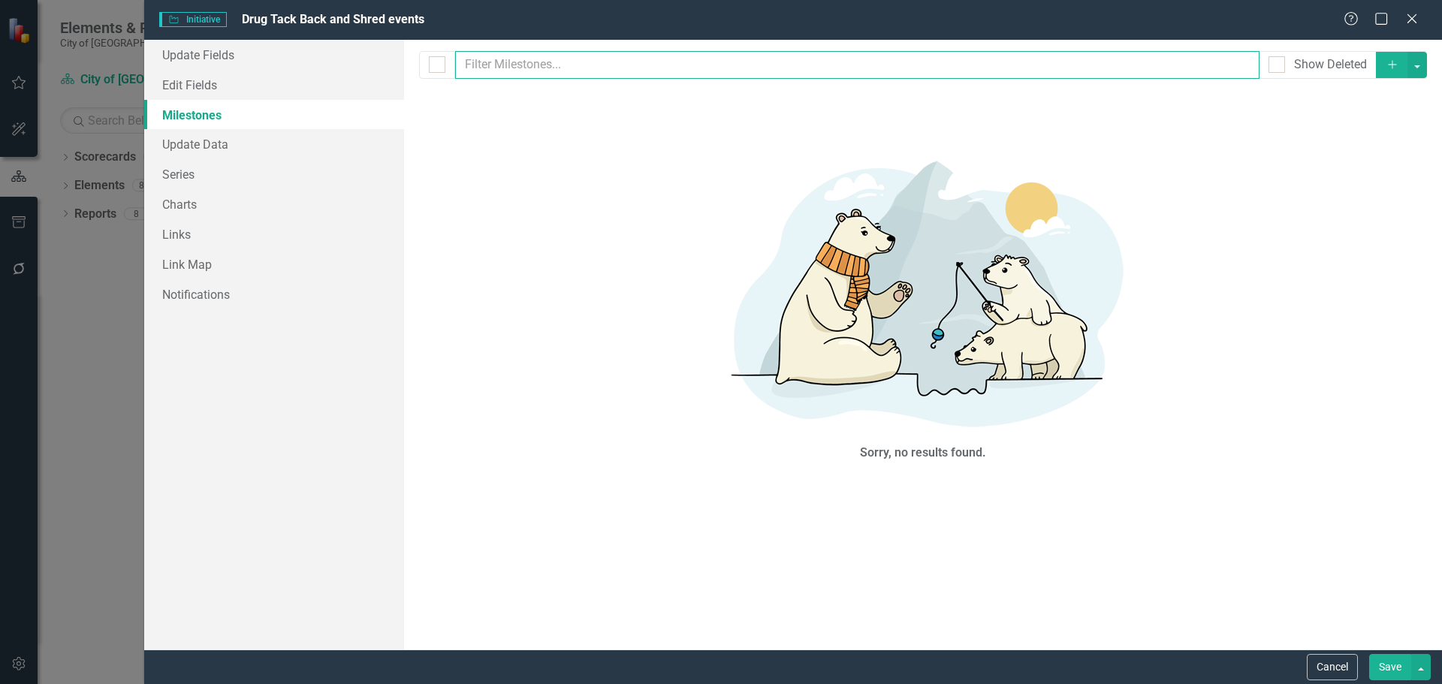
click at [510, 68] on input "text" at bounding box center [857, 65] width 805 height 28
click at [433, 57] on input "checkbox" at bounding box center [434, 61] width 10 height 10
click at [434, 69] on div at bounding box center [437, 64] width 17 height 17
click at [434, 66] on input "checkbox" at bounding box center [434, 61] width 10 height 10
checkbox input "false"
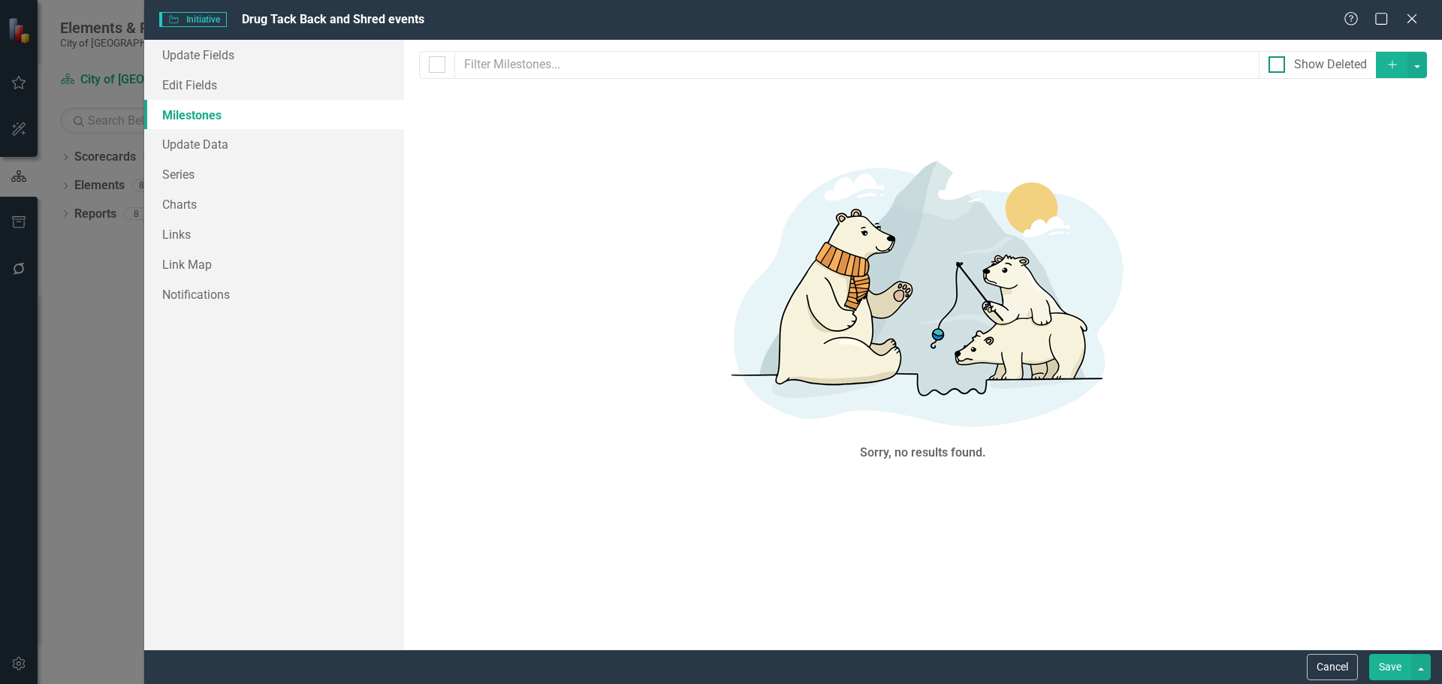
click at [1333, 65] on div "Show Deleted" at bounding box center [1330, 64] width 73 height 17
click at [1278, 65] on input "Show Deleted" at bounding box center [1273, 61] width 10 height 10
click at [1283, 65] on div at bounding box center [1276, 64] width 17 height 17
click at [1278, 65] on input "Show Deleted" at bounding box center [1273, 61] width 10 height 10
checkbox input "false"
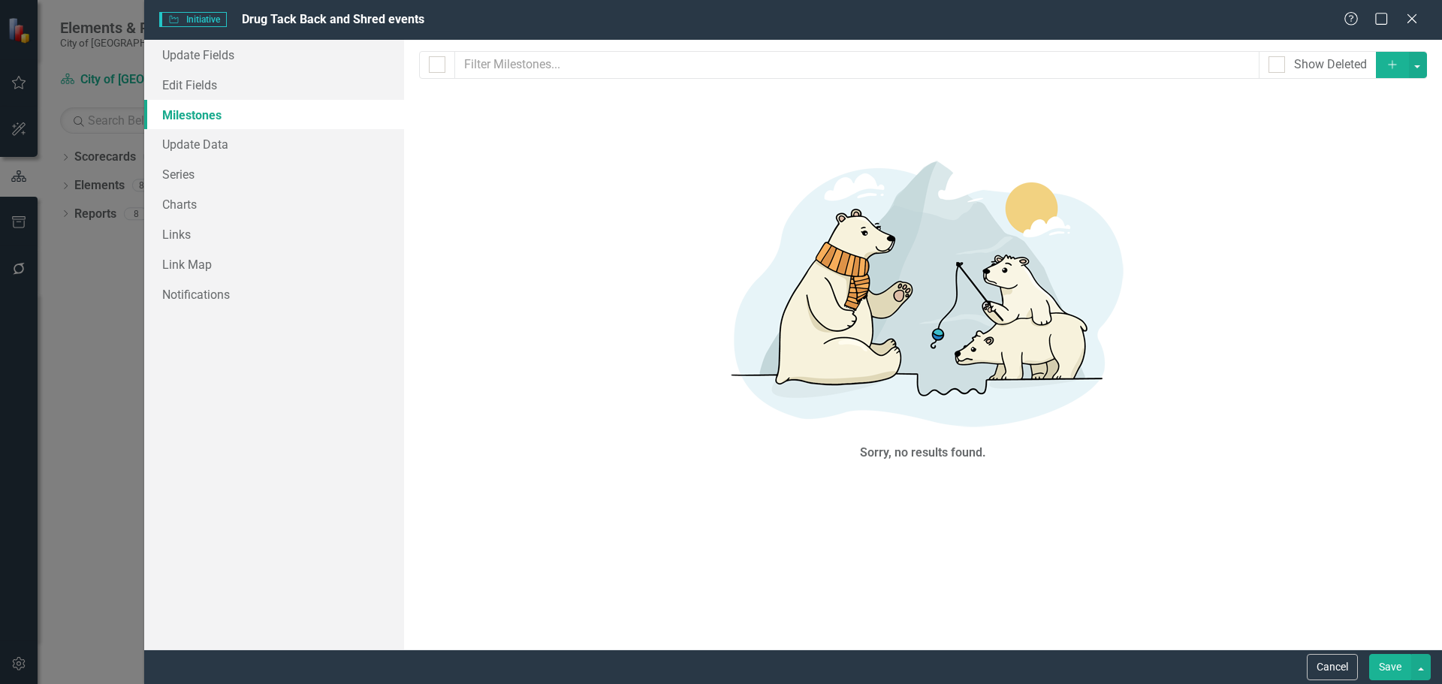
click at [1395, 65] on icon "Add" at bounding box center [1392, 64] width 14 height 11
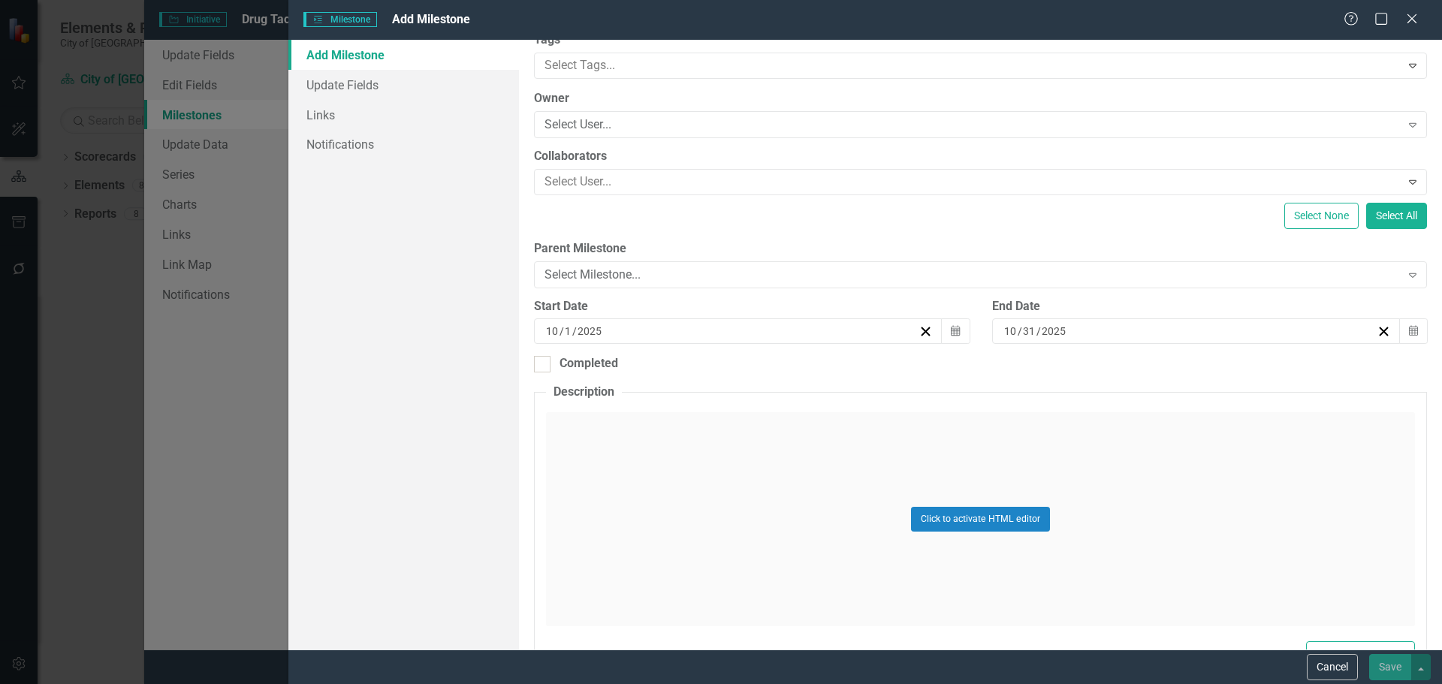
scroll to position [70, 0]
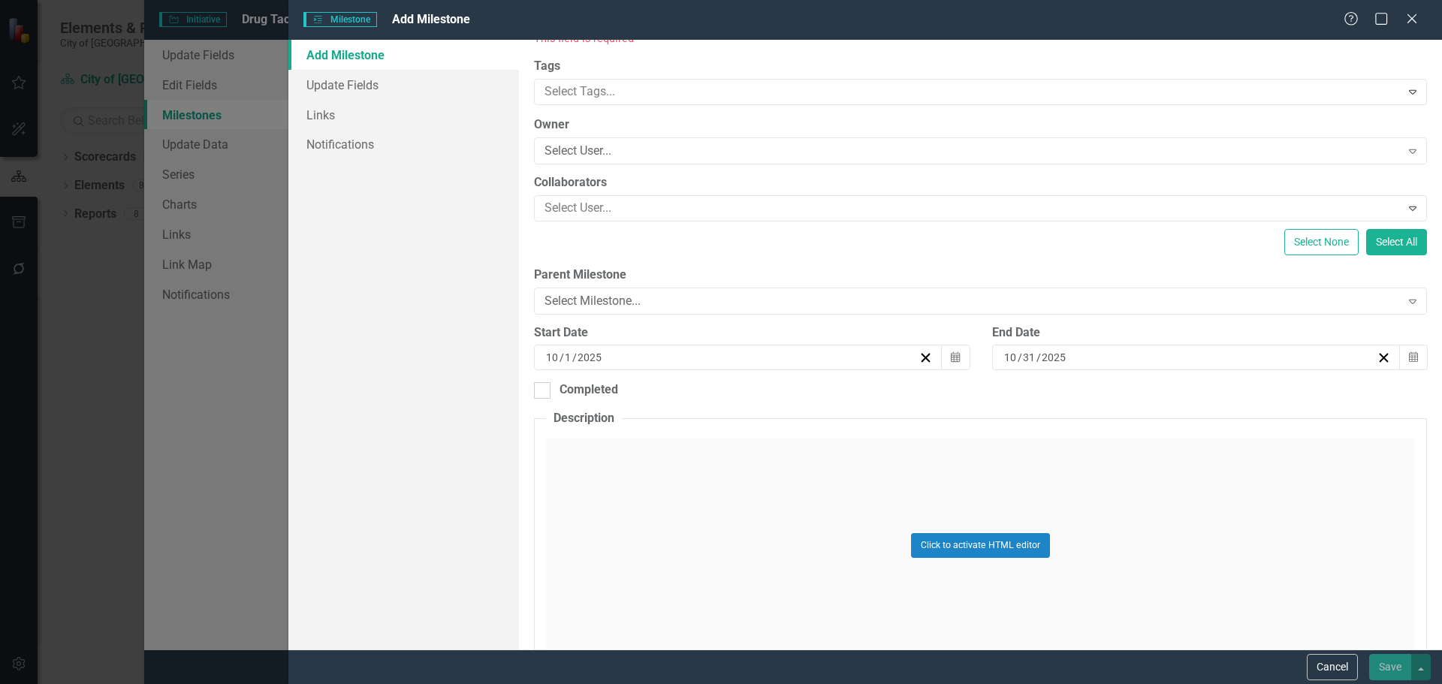
click at [322, 412] on div "Add Milestone Update Fields Links Notifications" at bounding box center [403, 345] width 231 height 610
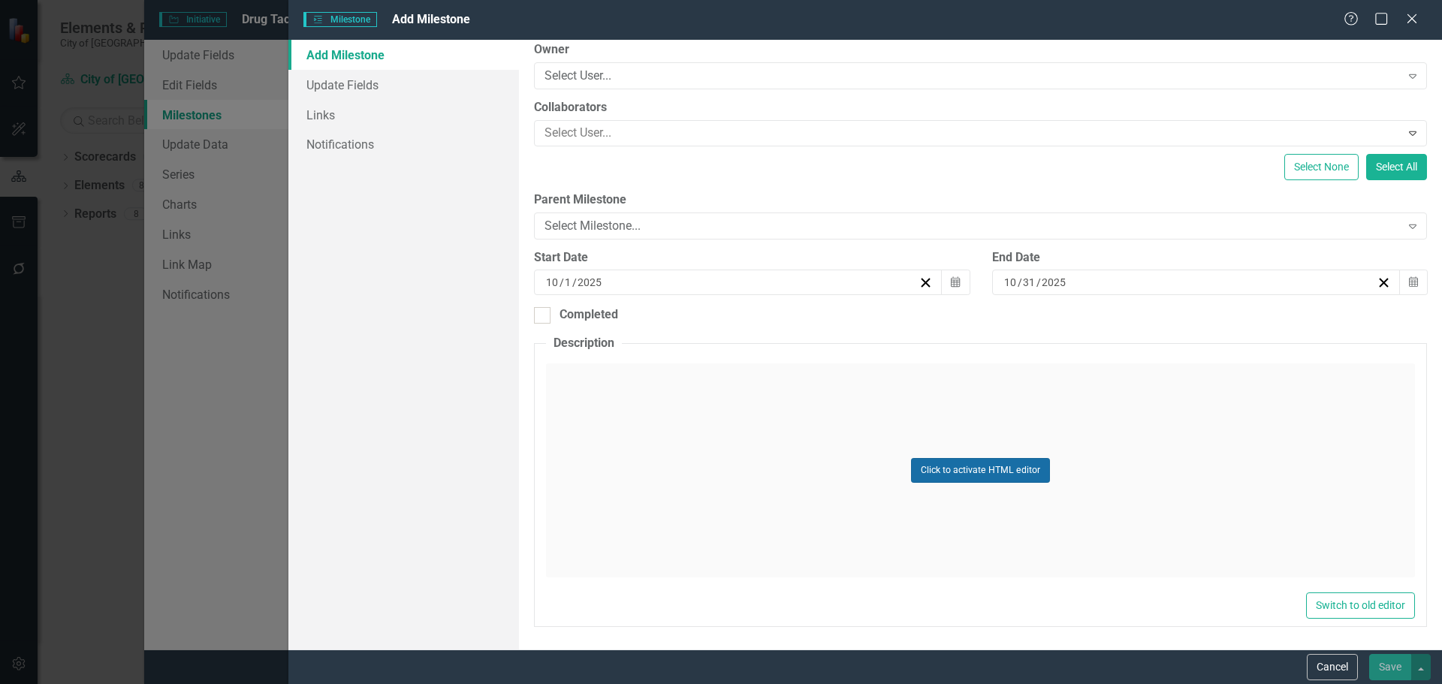
click at [975, 476] on button "Click to activate HTML editor" at bounding box center [980, 470] width 139 height 24
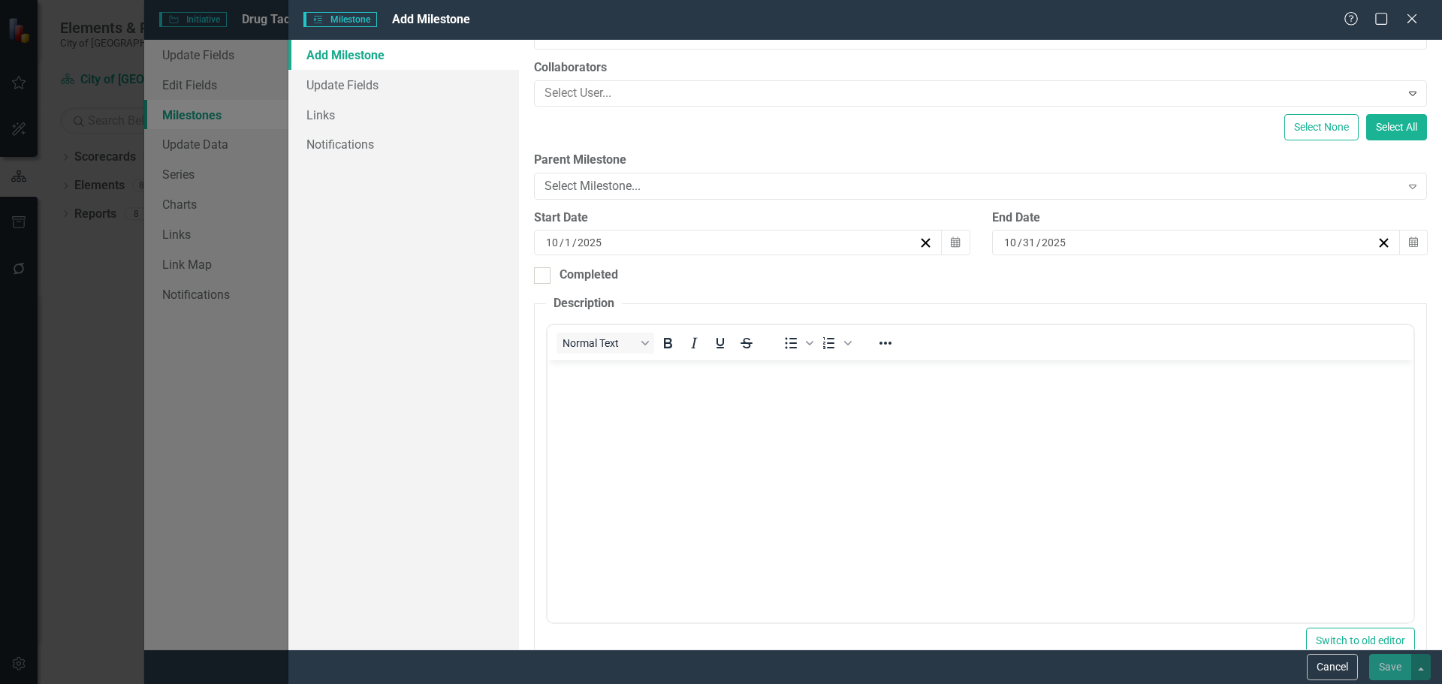
scroll to position [220, 0]
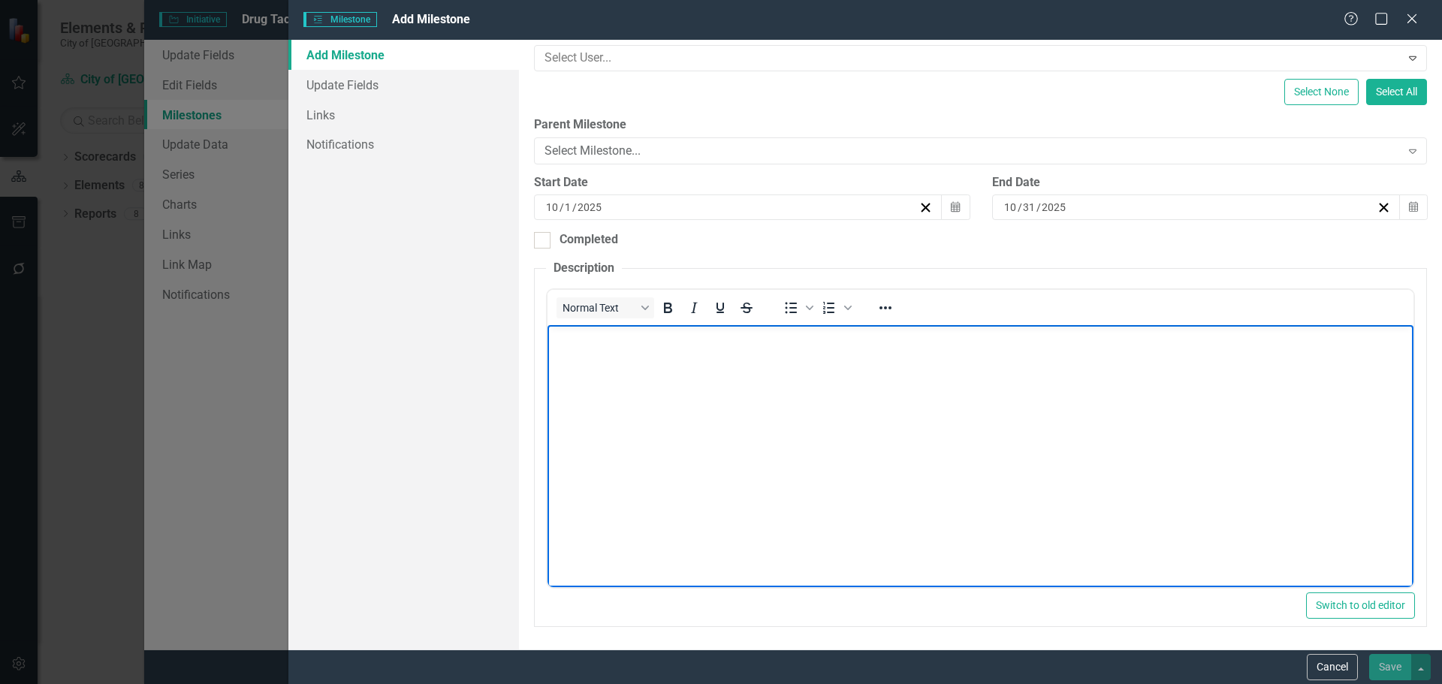
click at [651, 380] on body "Rich Text Area. Press ALT-0 for help." at bounding box center [980, 437] width 866 height 225
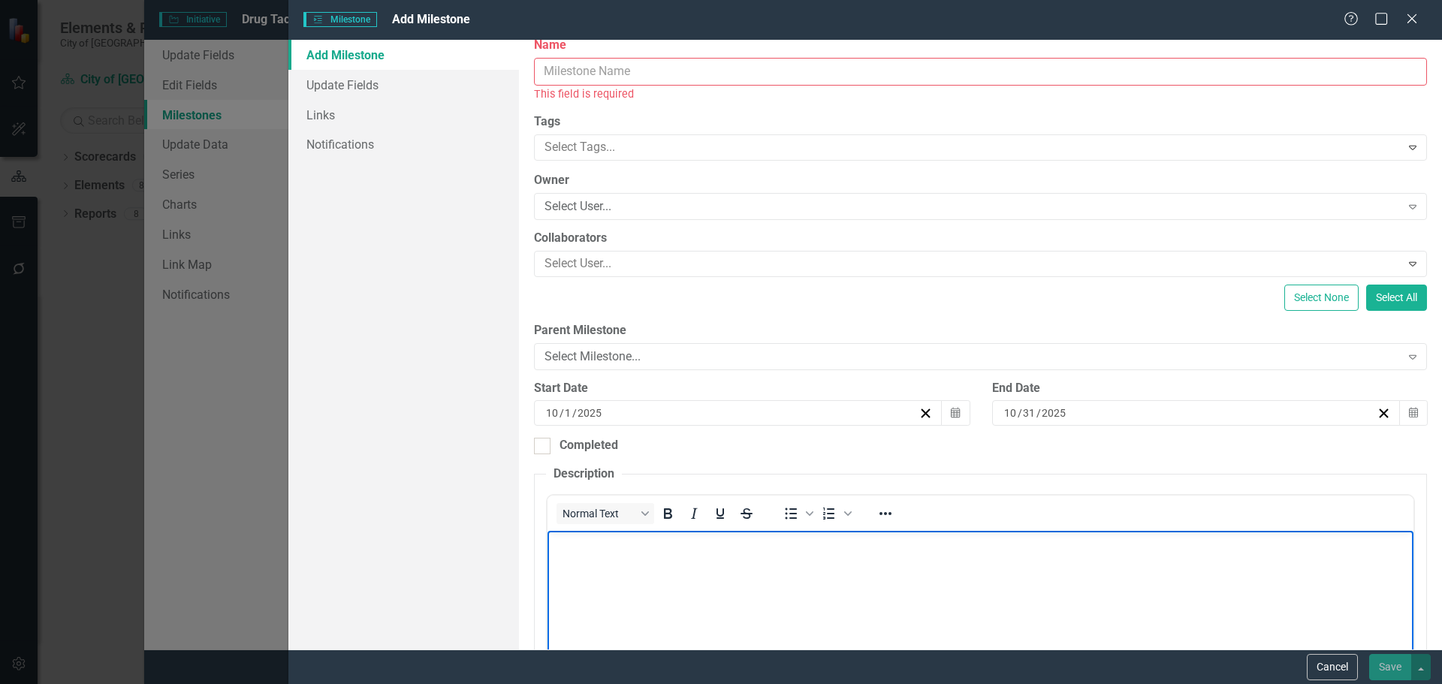
scroll to position [0, 0]
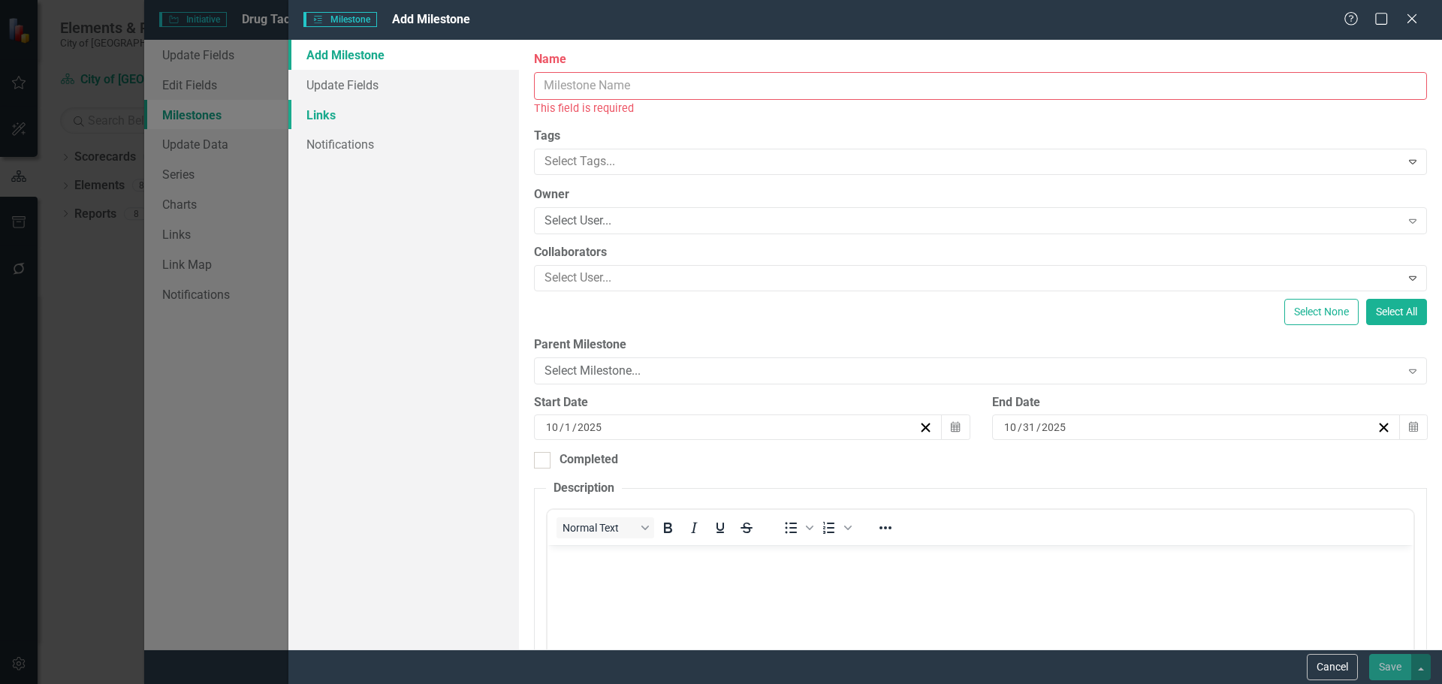
click at [324, 118] on link "Links" at bounding box center [403, 115] width 231 height 30
click at [347, 86] on link "Update Fields" at bounding box center [403, 85] width 231 height 30
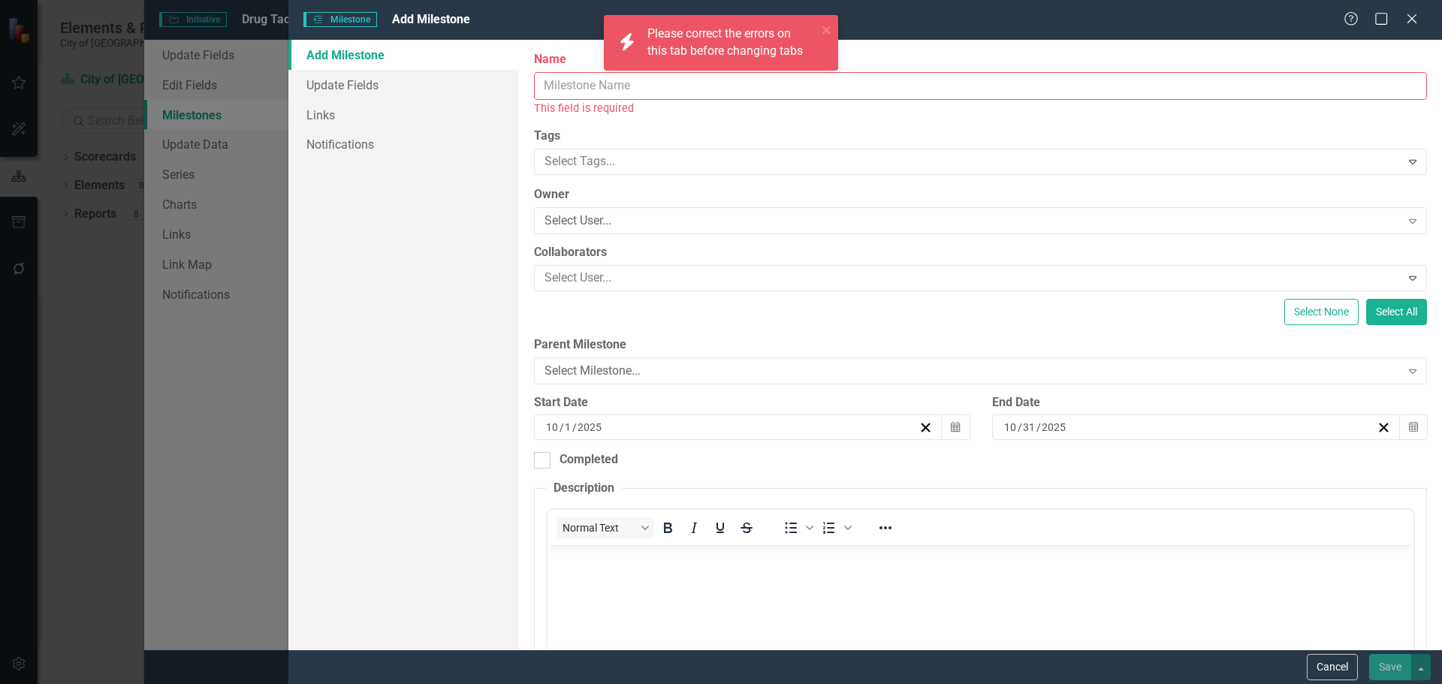
click at [345, 62] on link "Add Milestone" at bounding box center [403, 55] width 231 height 30
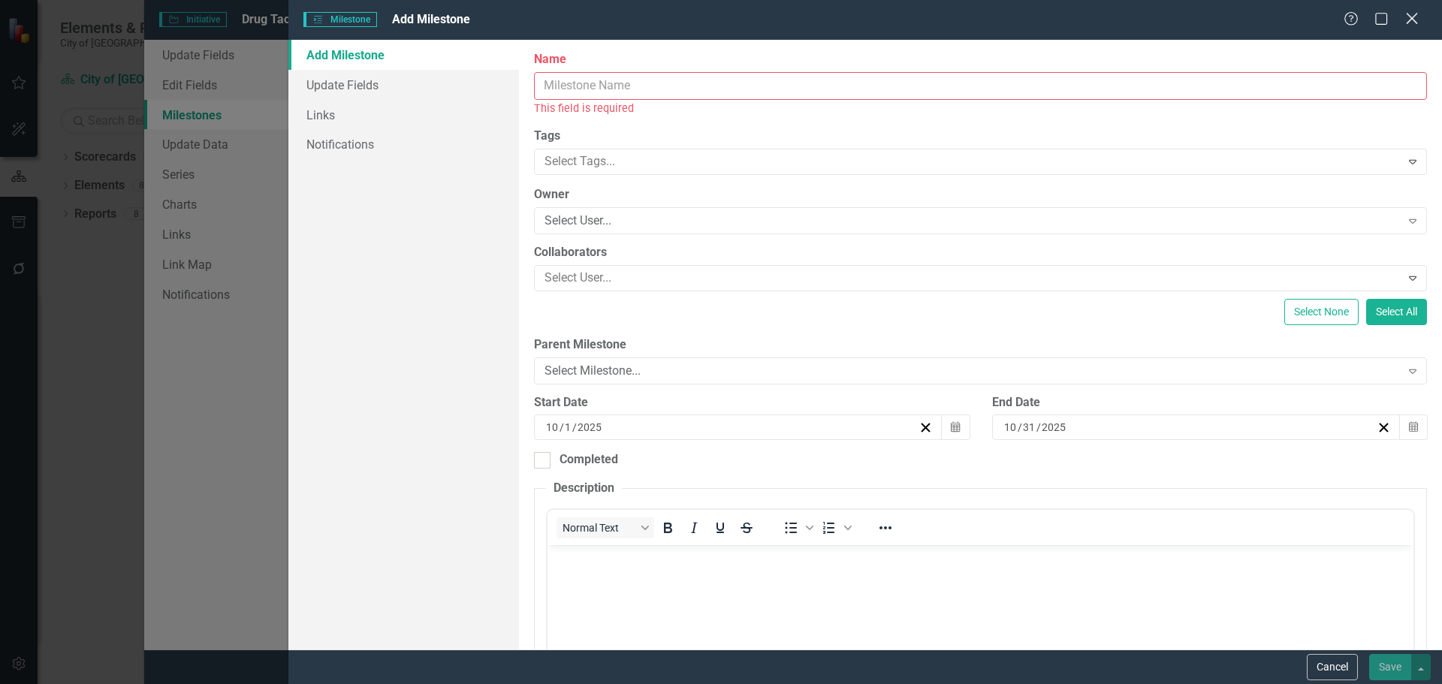
click at [1417, 13] on icon "Close" at bounding box center [1411, 18] width 19 height 14
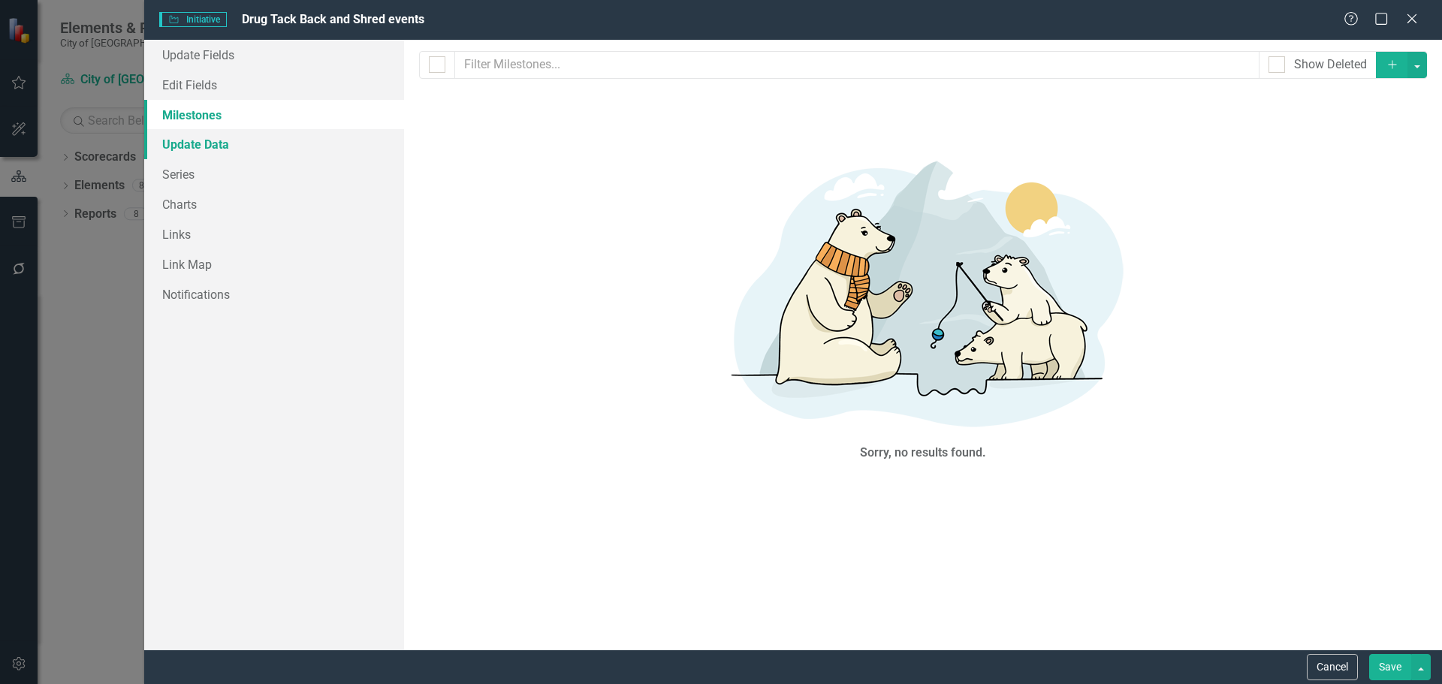
click at [206, 146] on link "Update Data" at bounding box center [274, 144] width 260 height 30
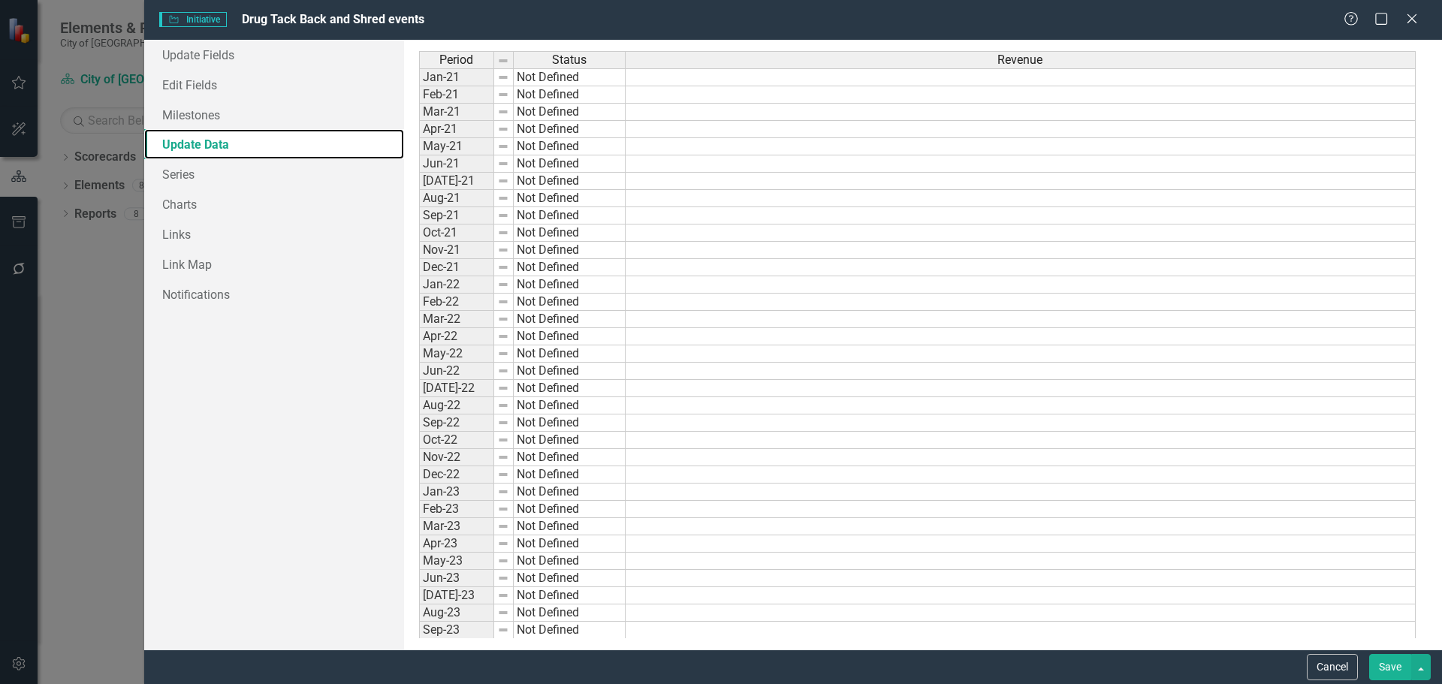
scroll to position [676, 0]
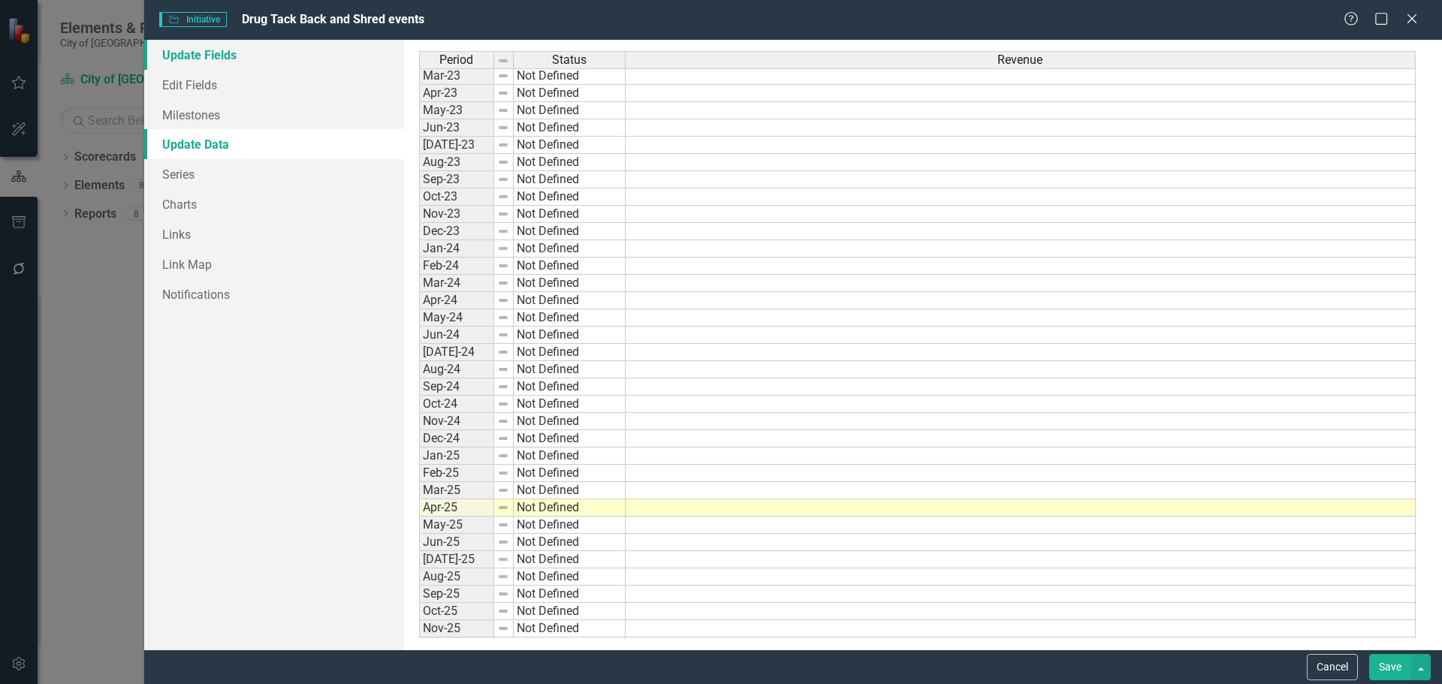
click at [213, 52] on link "Update Fields" at bounding box center [274, 55] width 260 height 30
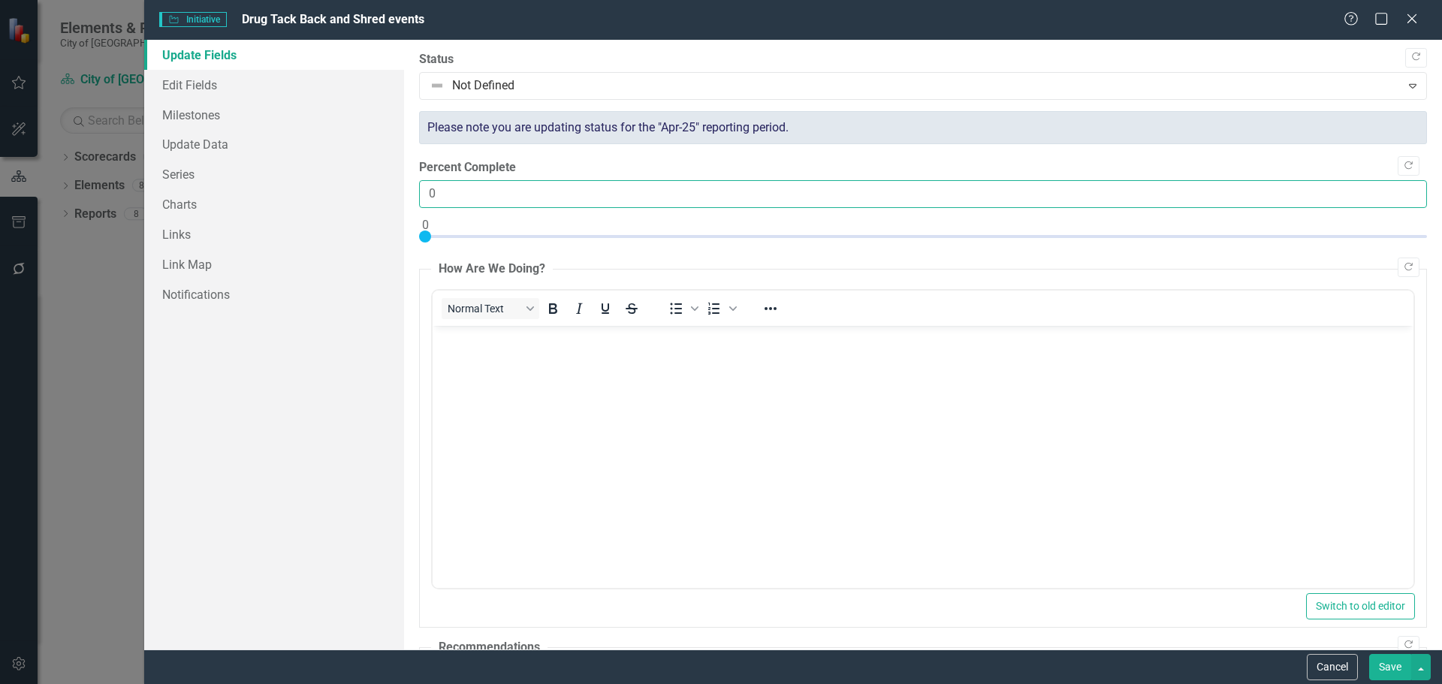
click at [475, 186] on input "0" at bounding box center [923, 194] width 1008 height 28
click at [430, 194] on input "0" at bounding box center [923, 194] width 1008 height 28
type input "100"
click at [508, 368] on body "Rich Text Area. Press ALT-0 for help." at bounding box center [922, 437] width 981 height 225
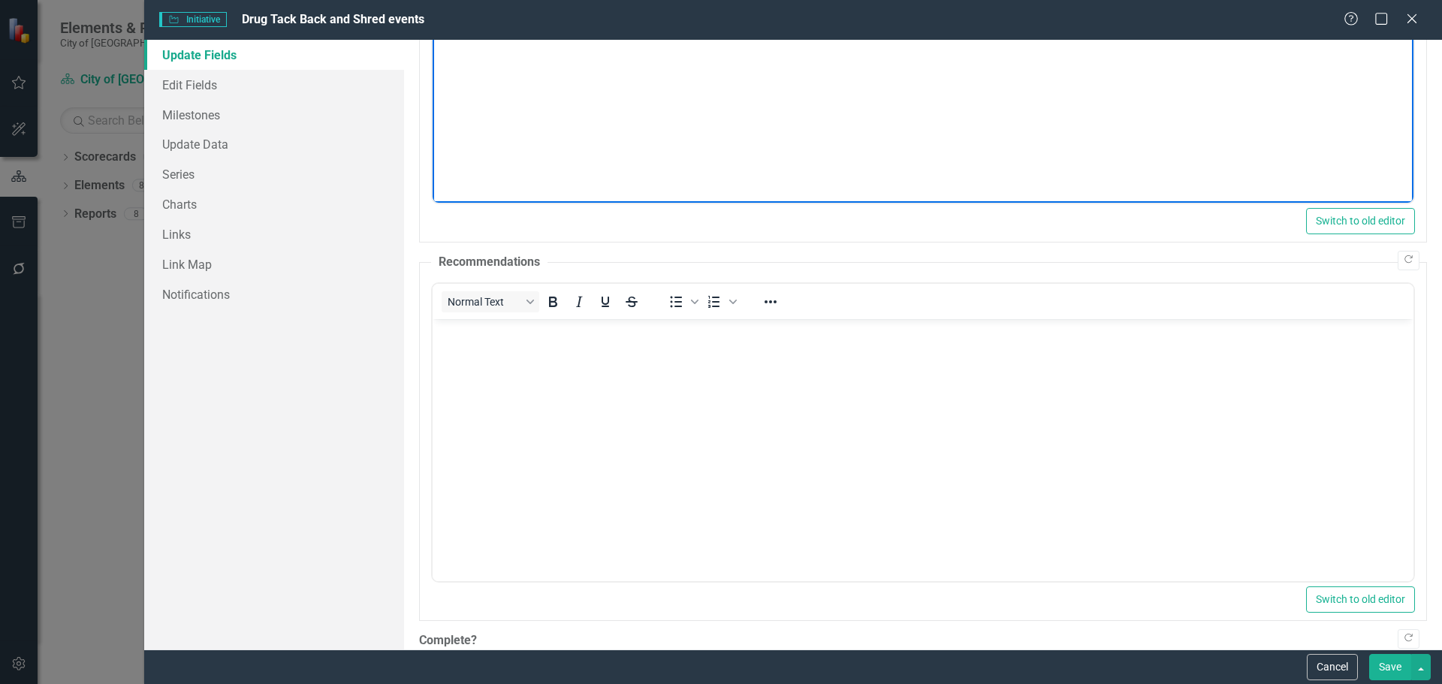
scroll to position [131, 0]
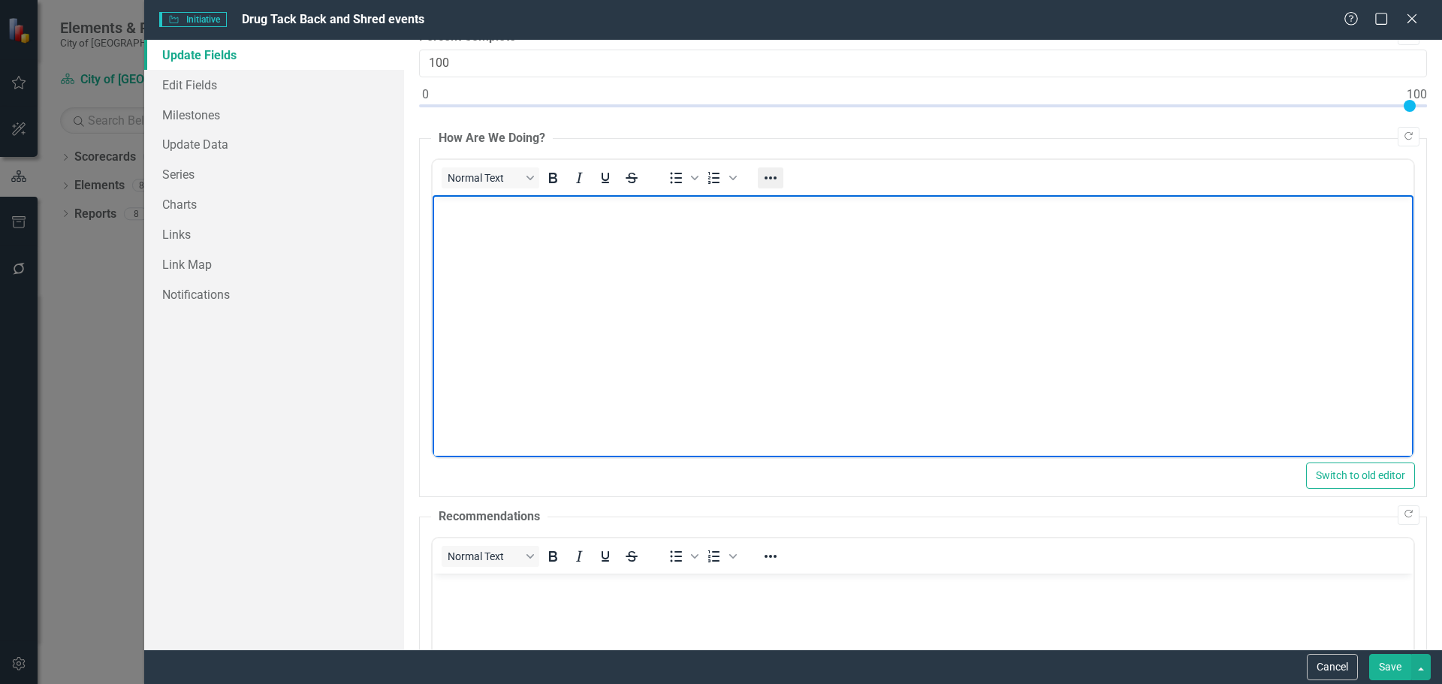
click at [776, 176] on icon "Reveal or hide additional toolbar items" at bounding box center [770, 178] width 18 height 18
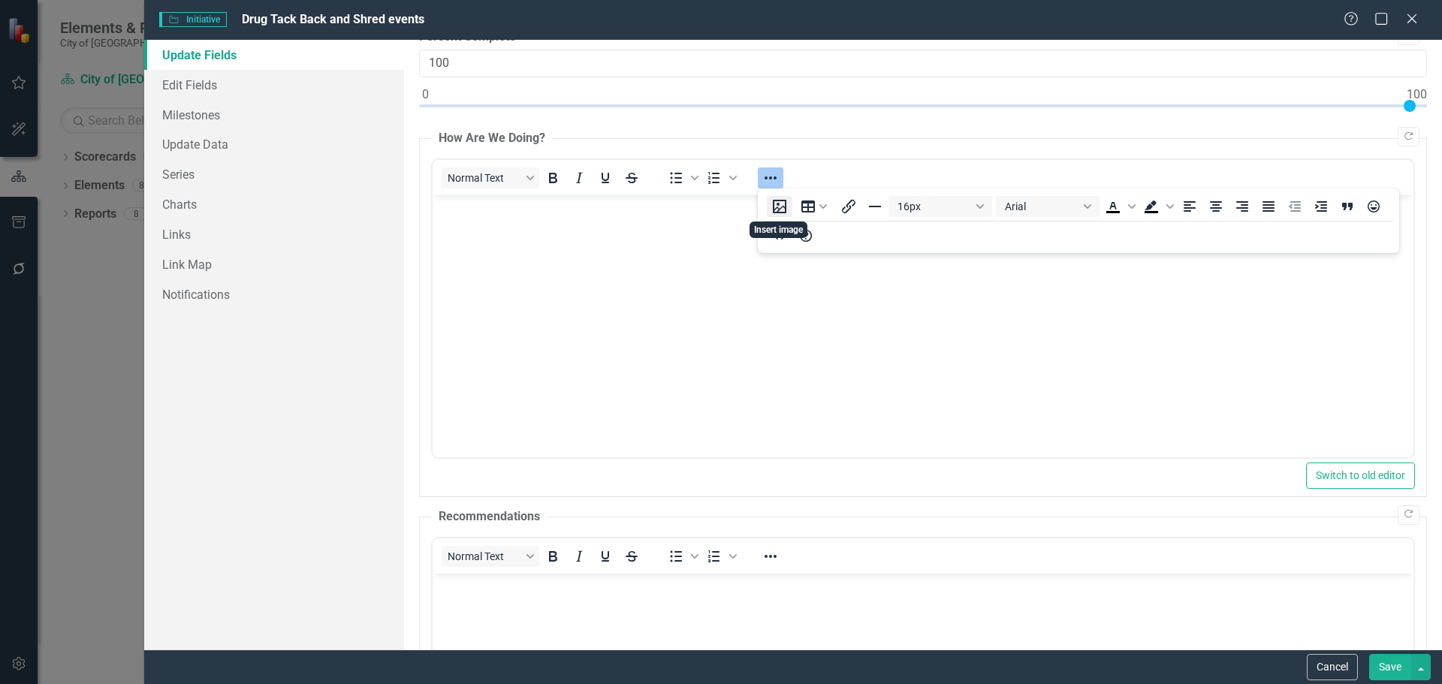
click at [771, 200] on button "Insert image" at bounding box center [780, 206] width 26 height 21
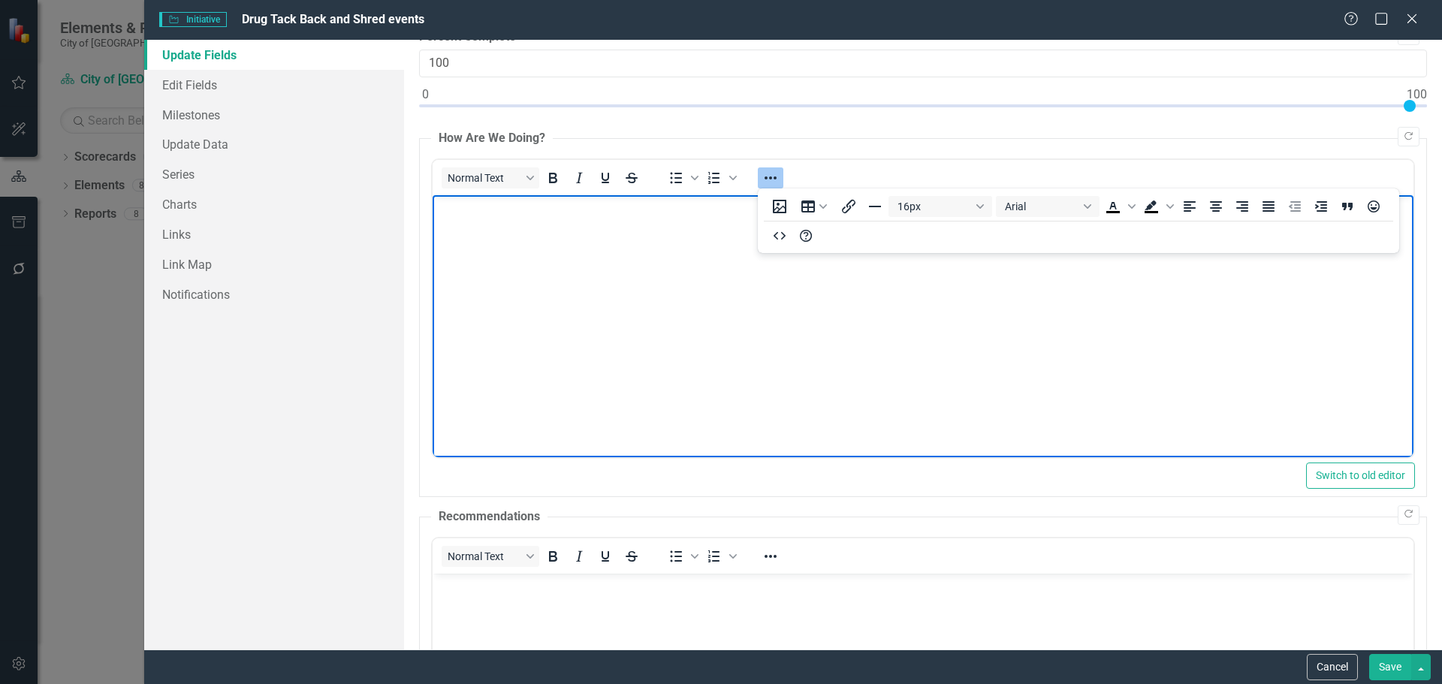
scroll to position [524, 0]
click at [436, 208] on img "Rich Text Area. Press ALT-0 for help." at bounding box center [436, 208] width 0 height 0
click at [571, 613] on body "Rich Text Area. Press ALT-0 for help." at bounding box center [922, 685] width 981 height 225
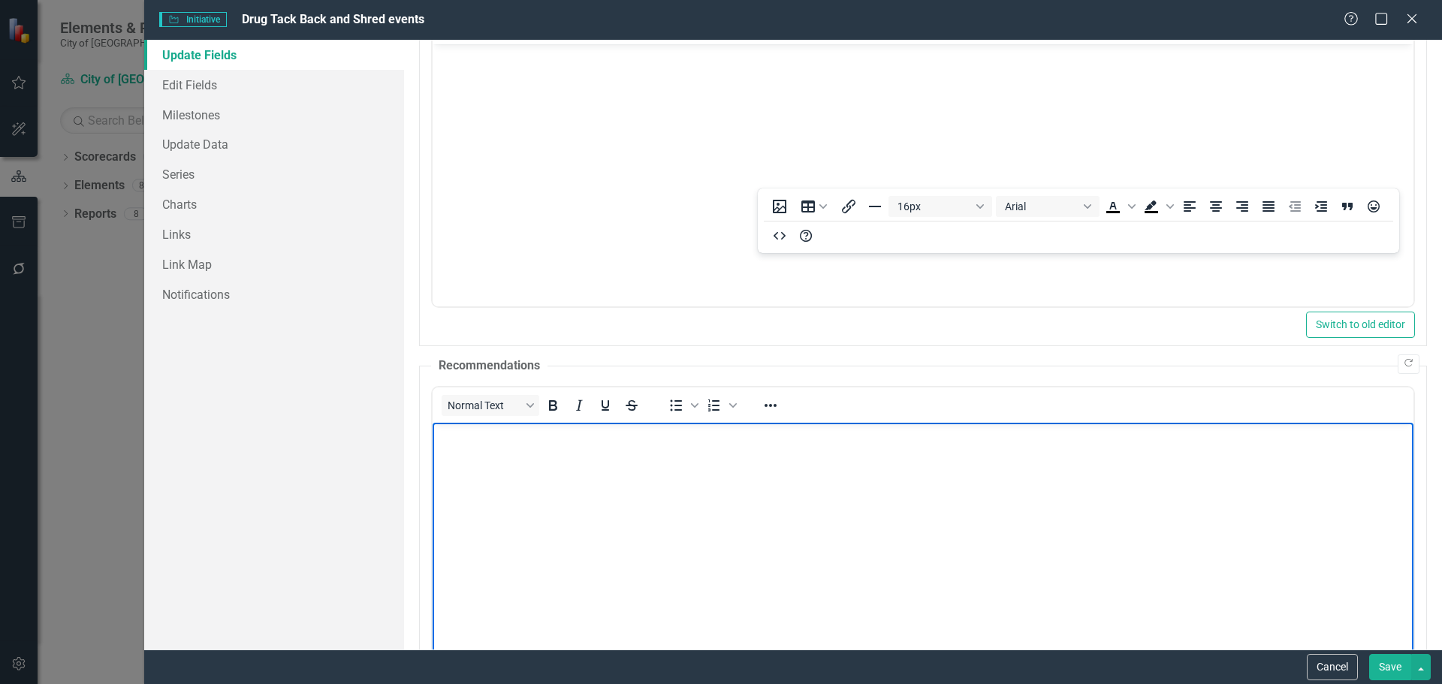
scroll to position [281, 0]
click at [767, 402] on icon "Reveal or hide additional toolbar items" at bounding box center [770, 406] width 18 height 18
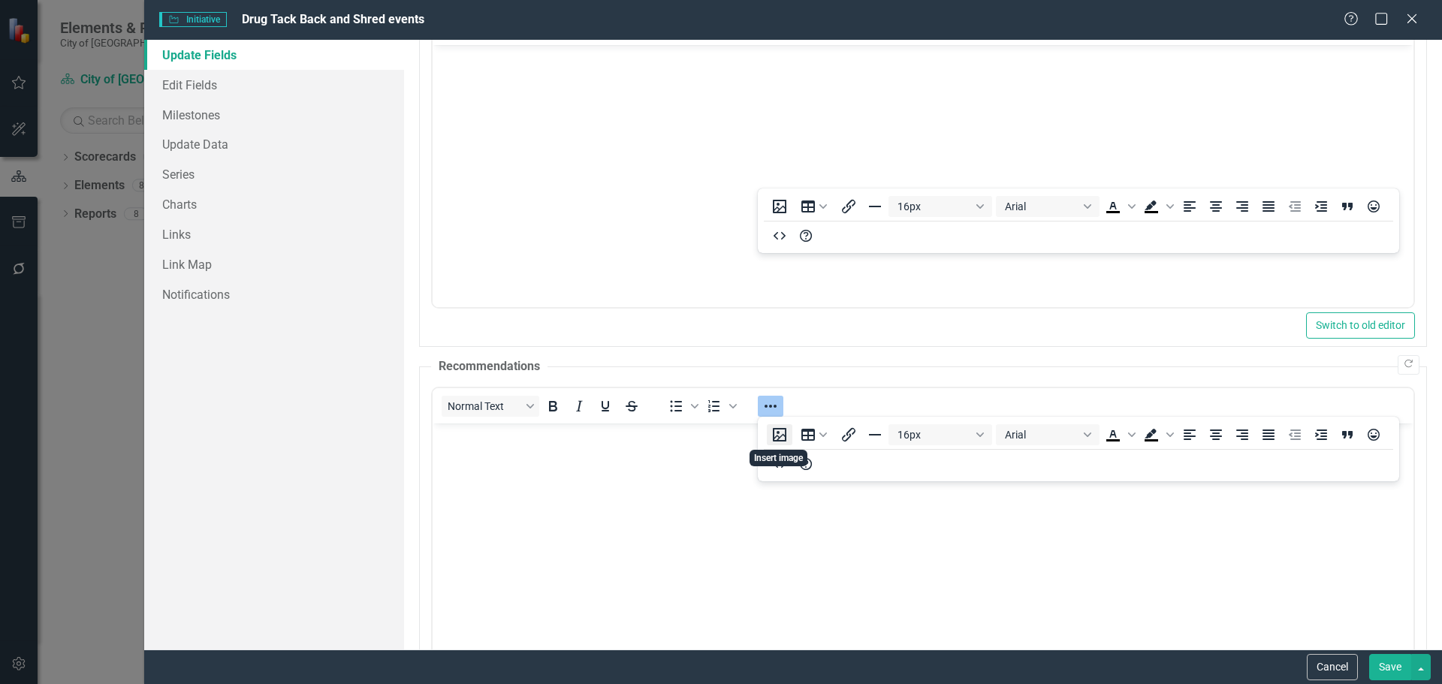
click at [777, 434] on button "Insert image" at bounding box center [780, 434] width 26 height 21
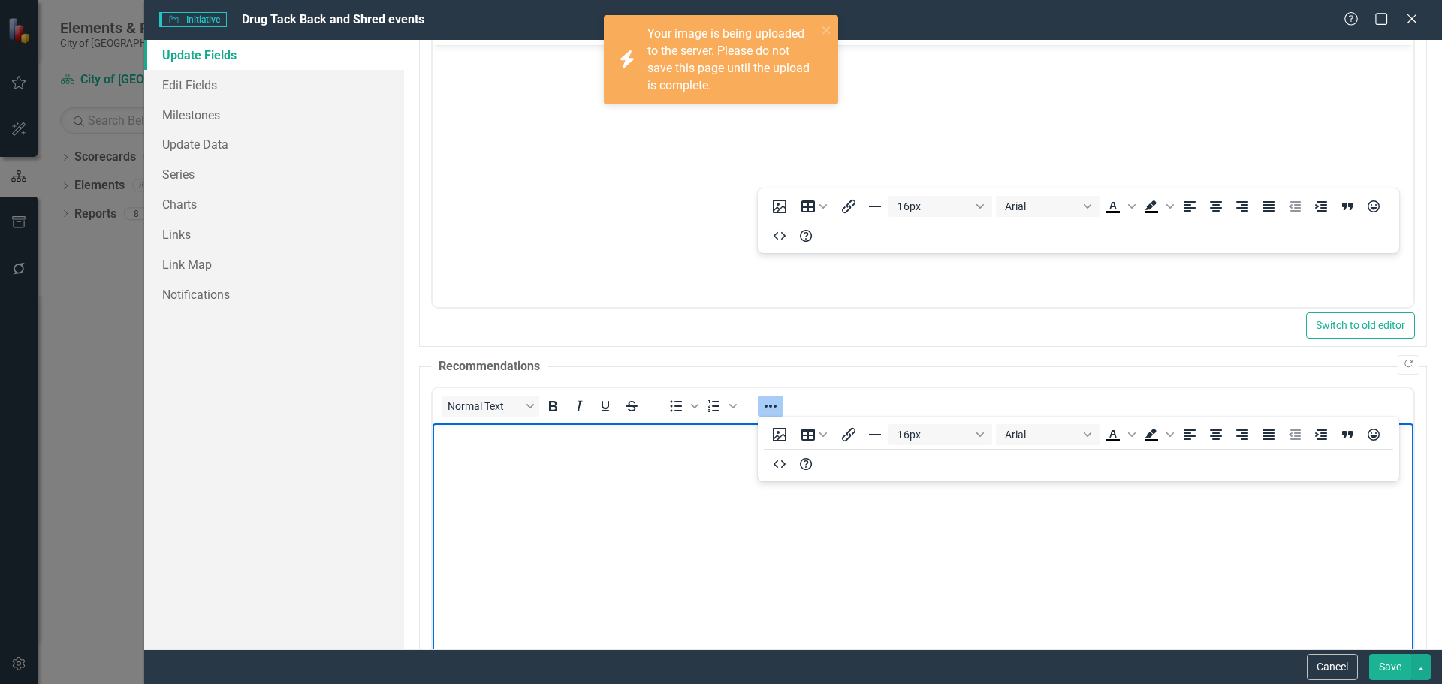
click at [1382, 670] on button "Save" at bounding box center [1390, 667] width 42 height 26
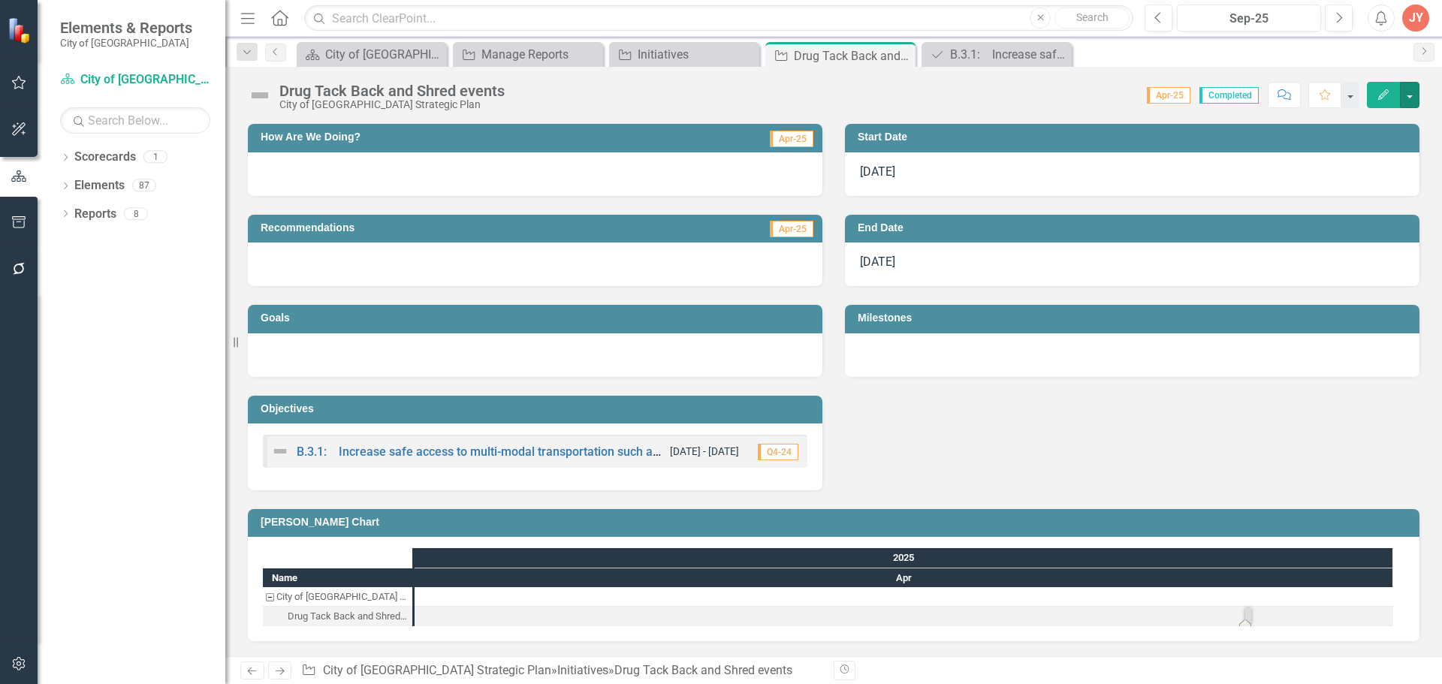
scroll to position [1469, 0]
click at [1404, 94] on button "button" at bounding box center [1410, 95] width 20 height 26
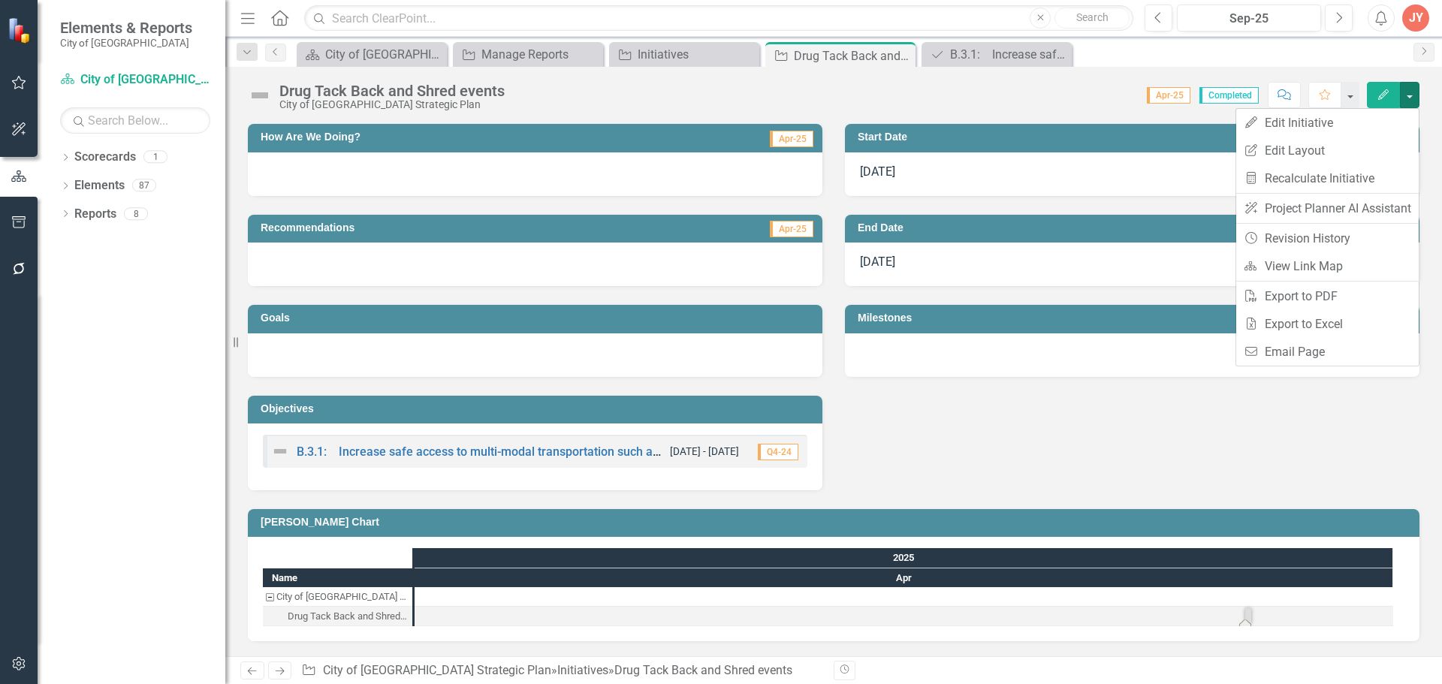
click at [1091, 230] on div "How Are We Doing? Apr-25 Recommendations Apr-25 Goals Objectives B.3.1: Increas…" at bounding box center [834, 297] width 1194 height 385
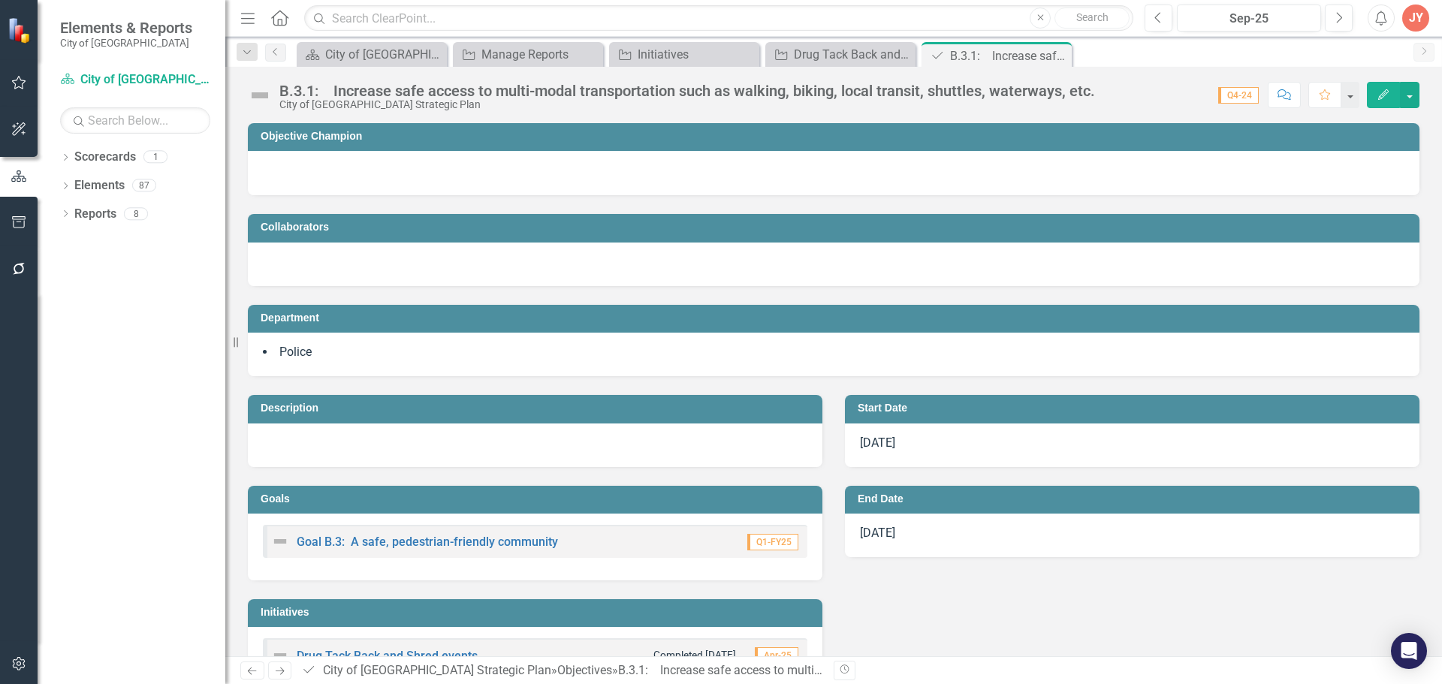
scroll to position [53, 0]
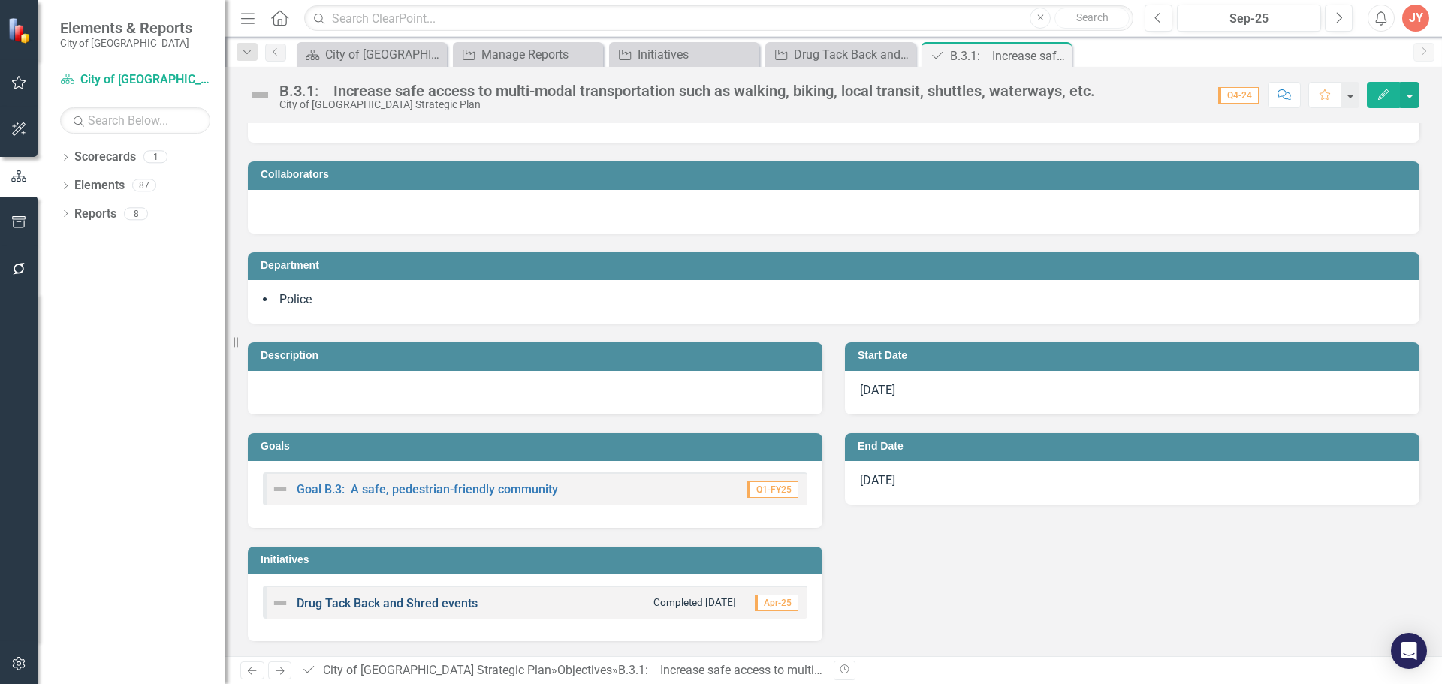
click at [394, 604] on link "Drug Tack Back and Shred events" at bounding box center [387, 603] width 181 height 14
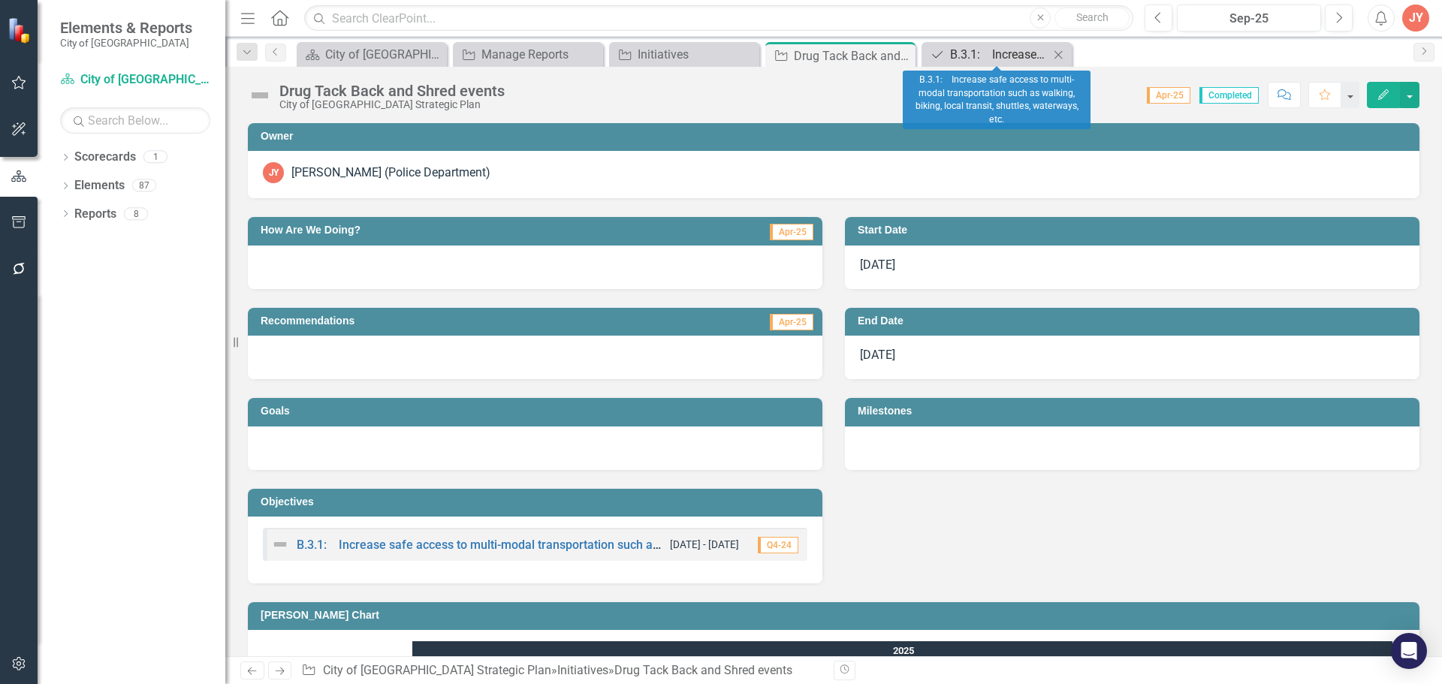
click at [1003, 56] on div "B.3.1: Increase safe access to multi-modal transportation such as walking, biki…" at bounding box center [999, 54] width 99 height 19
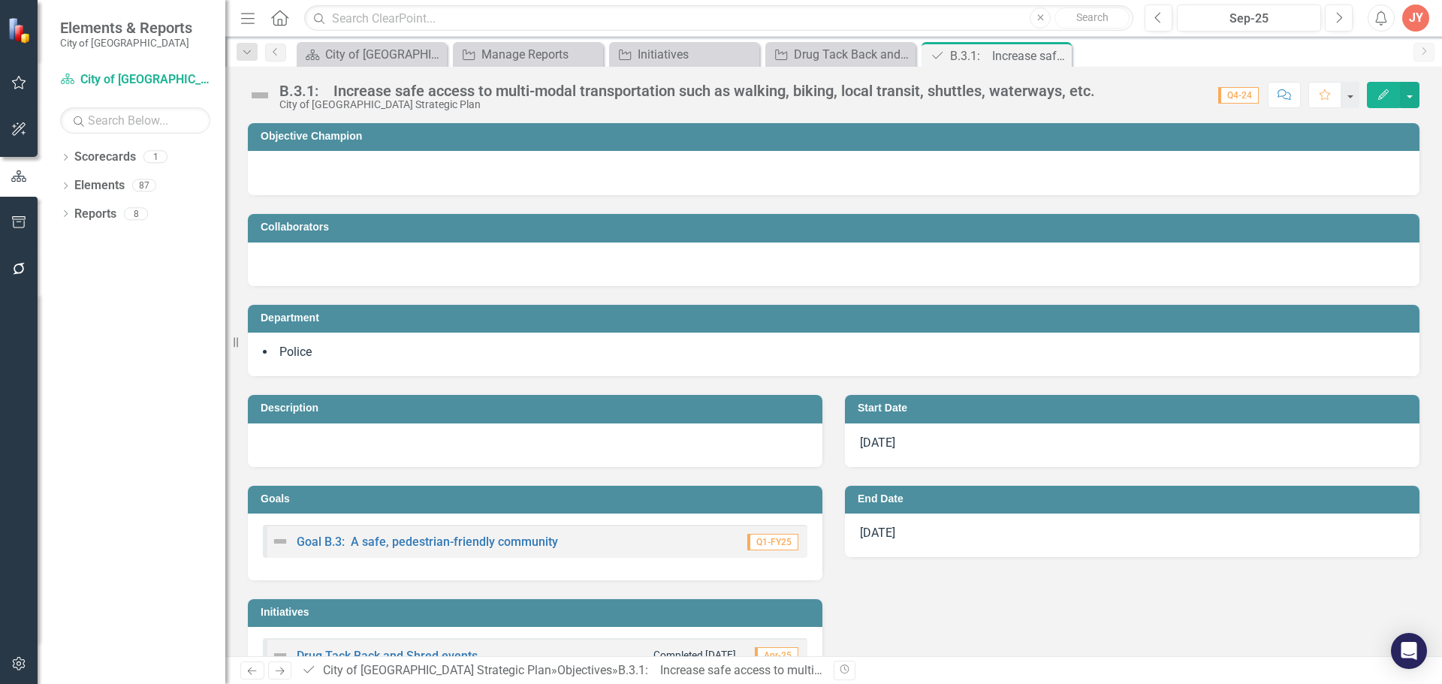
click at [774, 531] on div "Goal B.3: A safe, pedestrian-friendly community Q1-FY25" at bounding box center [535, 541] width 544 height 33
click at [670, 47] on div "Initiatives" at bounding box center [687, 54] width 99 height 19
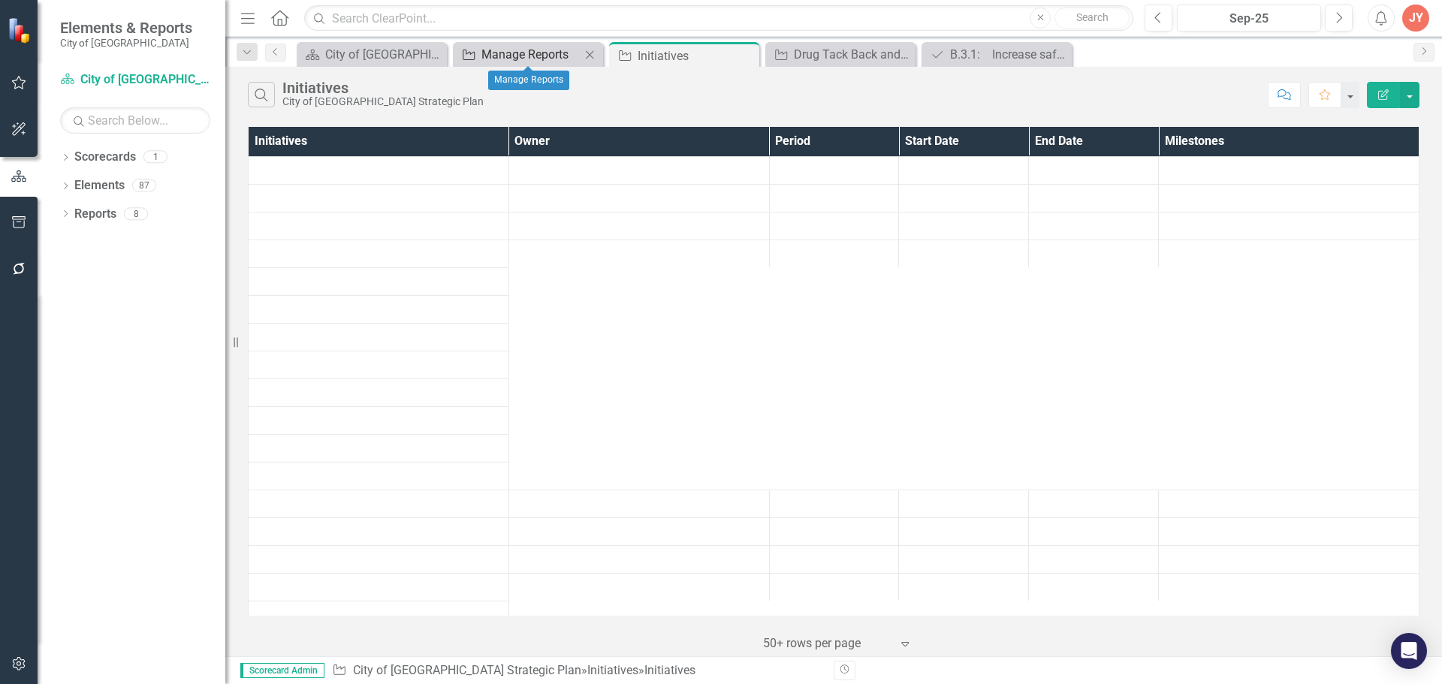
click at [539, 56] on div "Manage Reports" at bounding box center [530, 54] width 99 height 19
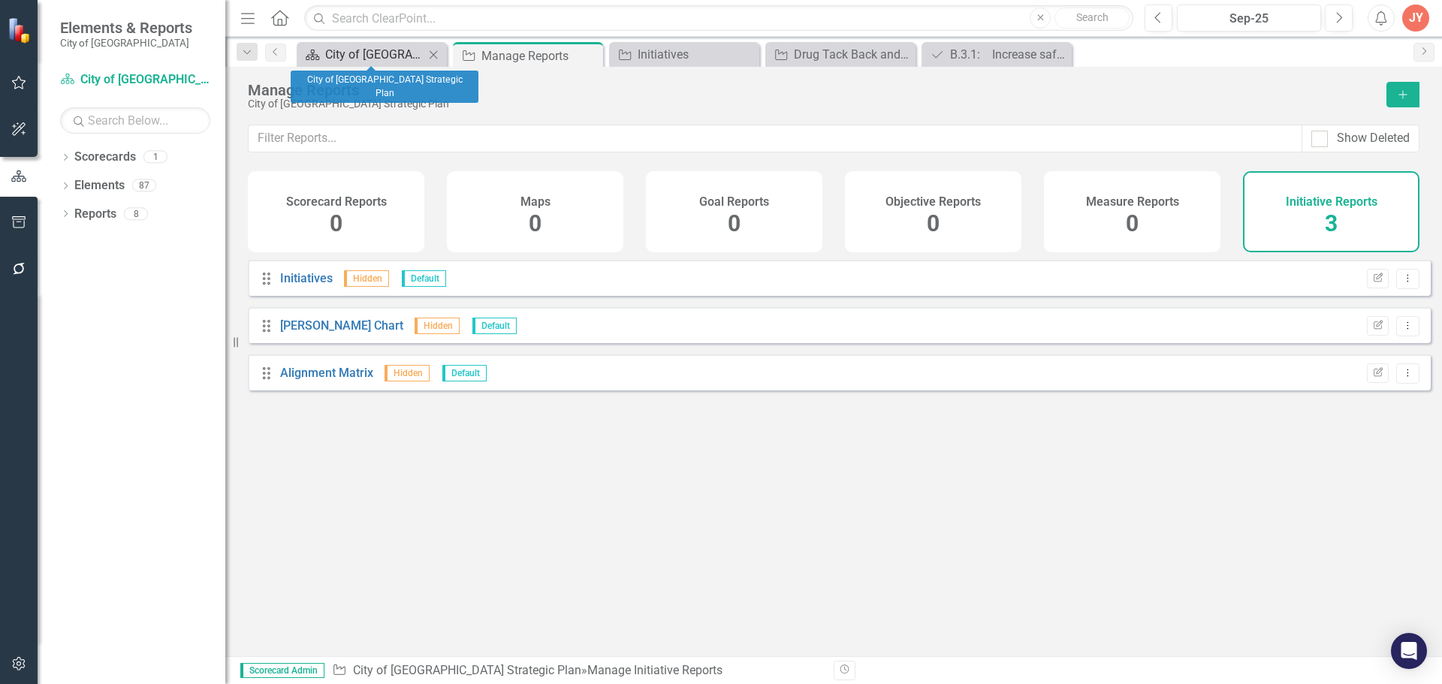
click at [393, 49] on div "City of [GEOGRAPHIC_DATA] Strategic Plan" at bounding box center [374, 54] width 99 height 19
